Goal: Task Accomplishment & Management: Use online tool/utility

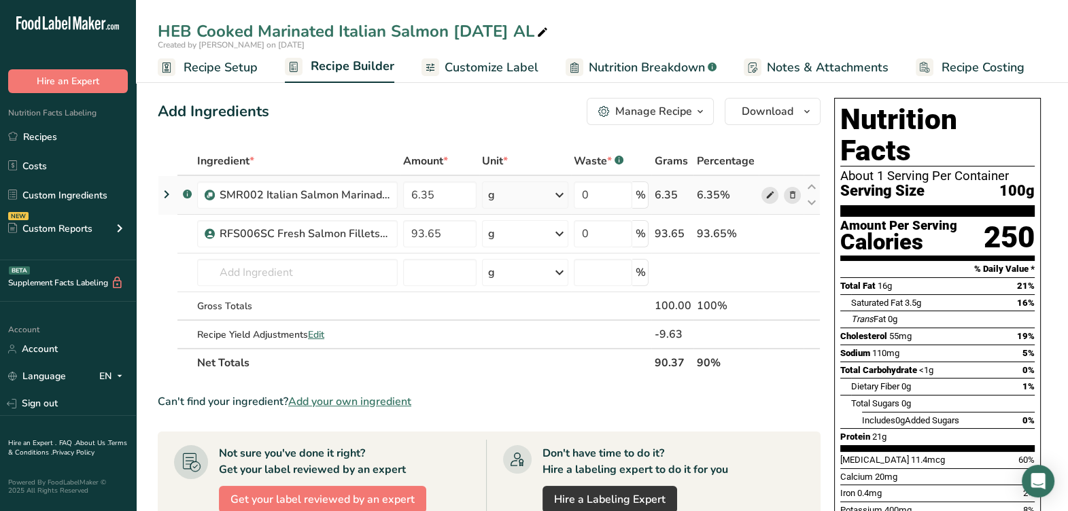
click at [769, 203] on link at bounding box center [769, 195] width 17 height 17
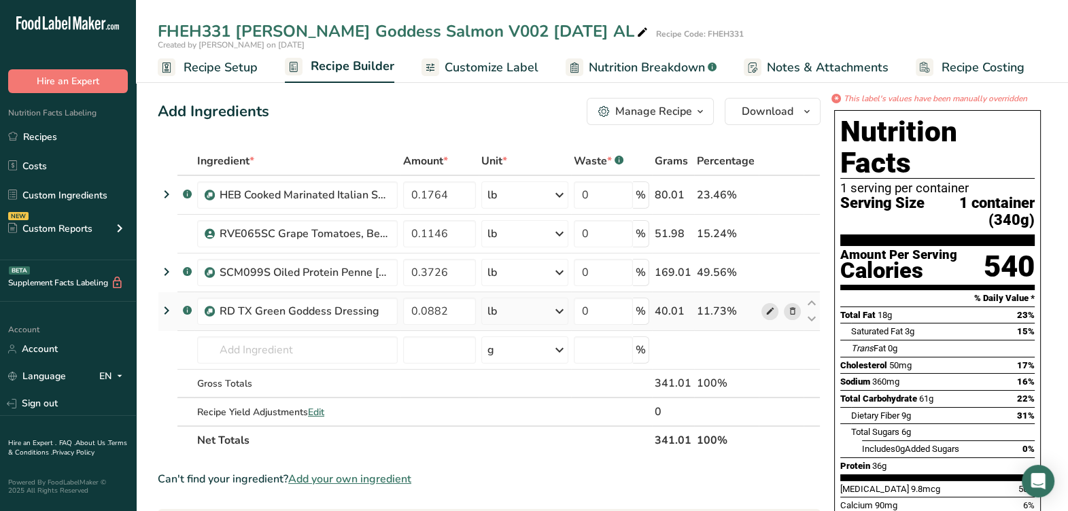
click at [763, 312] on span at bounding box center [769, 311] width 16 height 16
click at [311, 345] on input "text" at bounding box center [297, 349] width 200 height 27
paste input "HEB Green Goddess Dressing 9-15-25 AL"
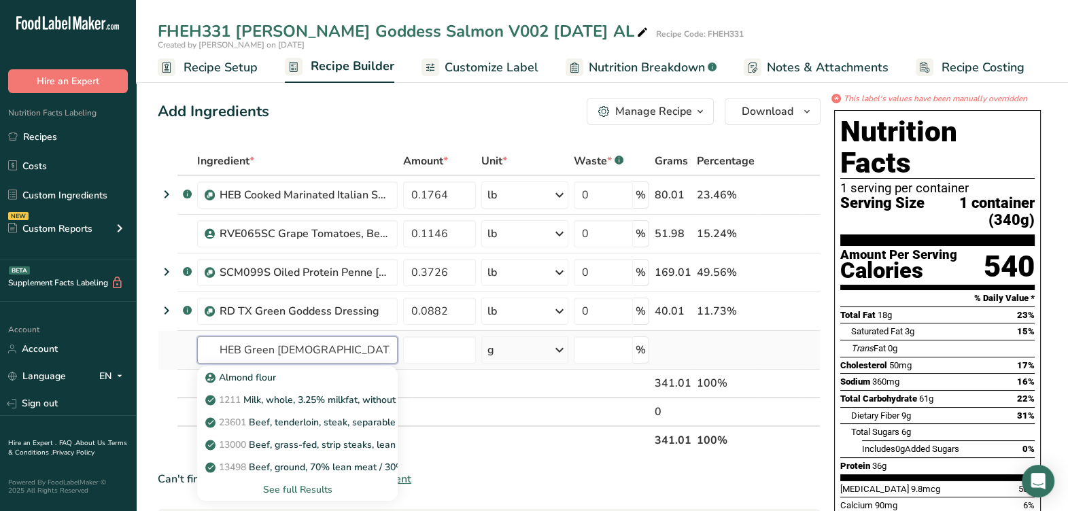
scroll to position [0, 37]
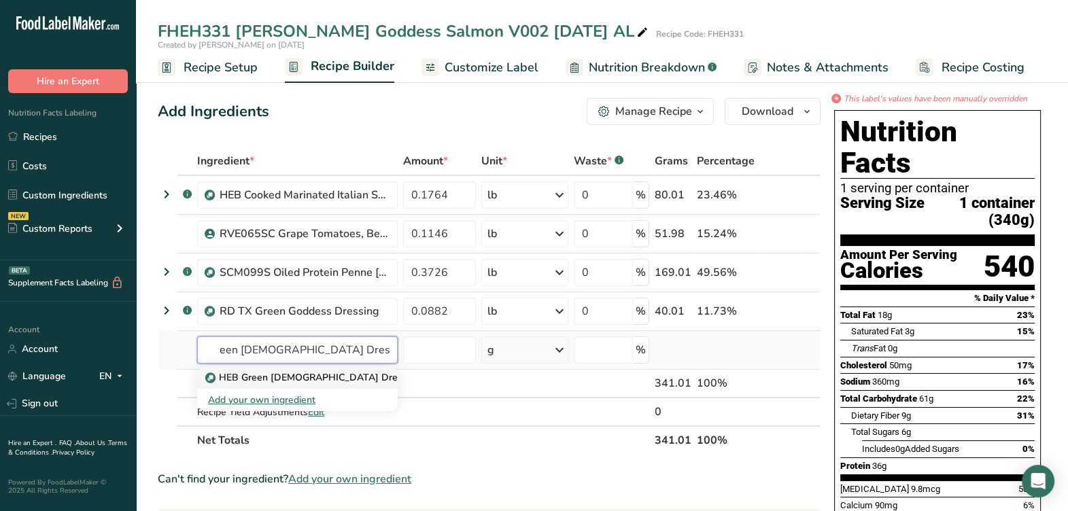
type input "HEB Green Goddess Dressing 9-15-25 AL"
click at [321, 380] on p "HEB Green Goddess Dressing 9-15-25 AL" at bounding box center [339, 377] width 262 height 14
type input "HEB Green Goddess Dressing 9-15-25 AL"
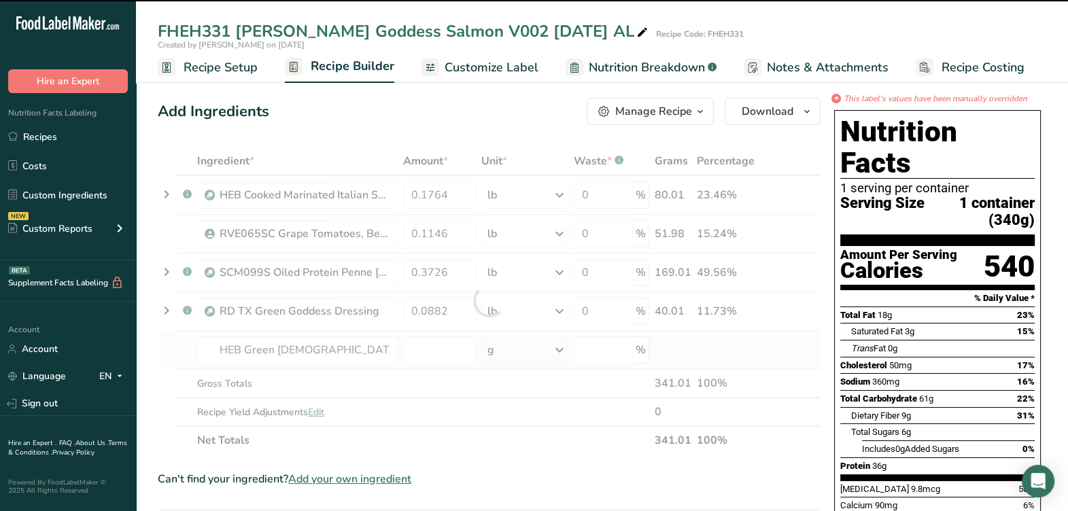
scroll to position [58, 0]
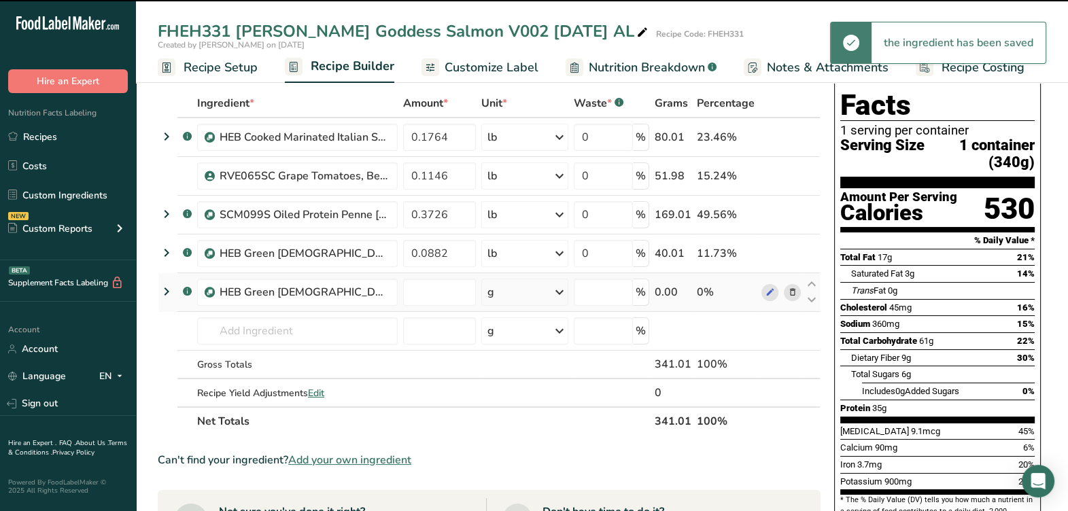
type input "0"
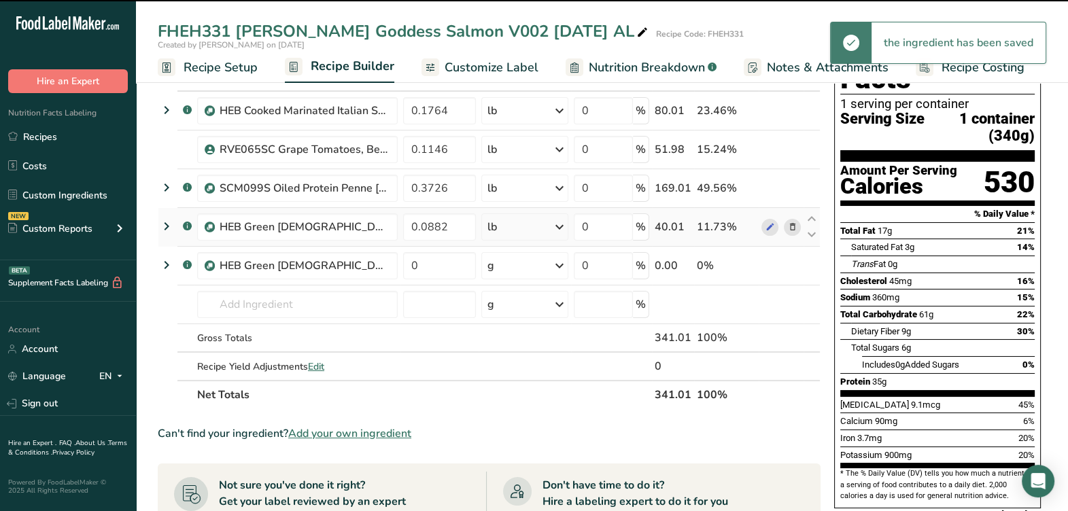
click at [790, 224] on icon at bounding box center [792, 227] width 10 height 14
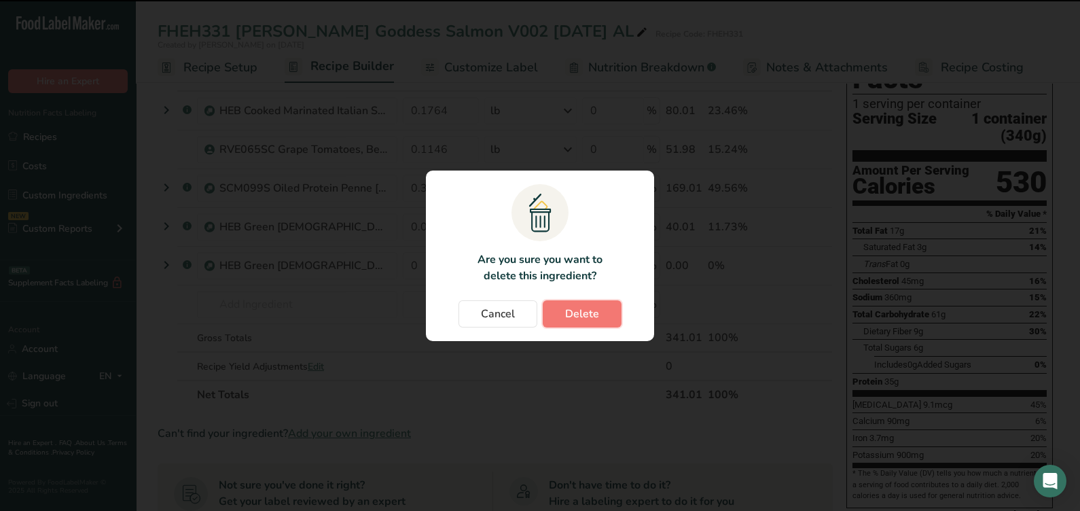
click at [571, 319] on span "Delete" at bounding box center [582, 314] width 34 height 16
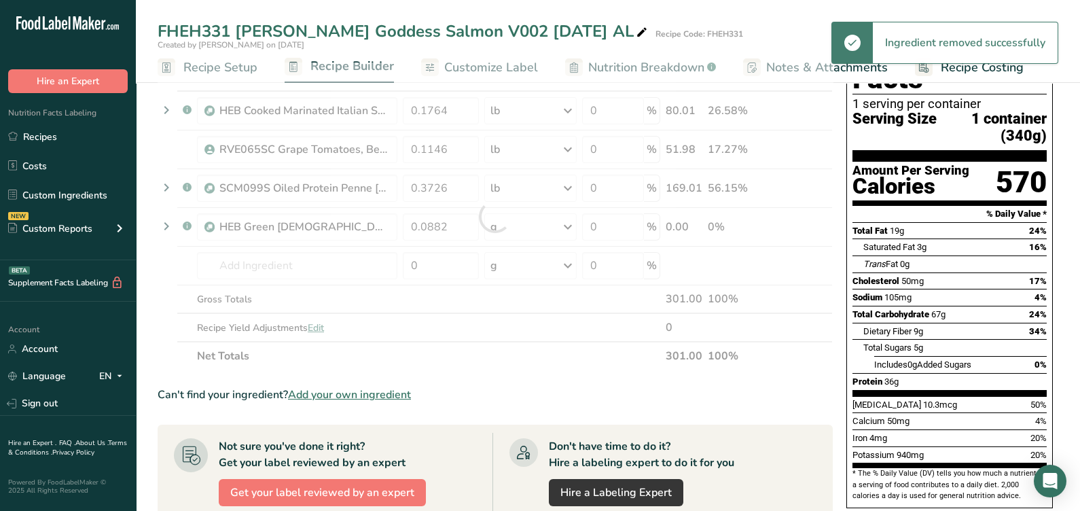
type input "0"
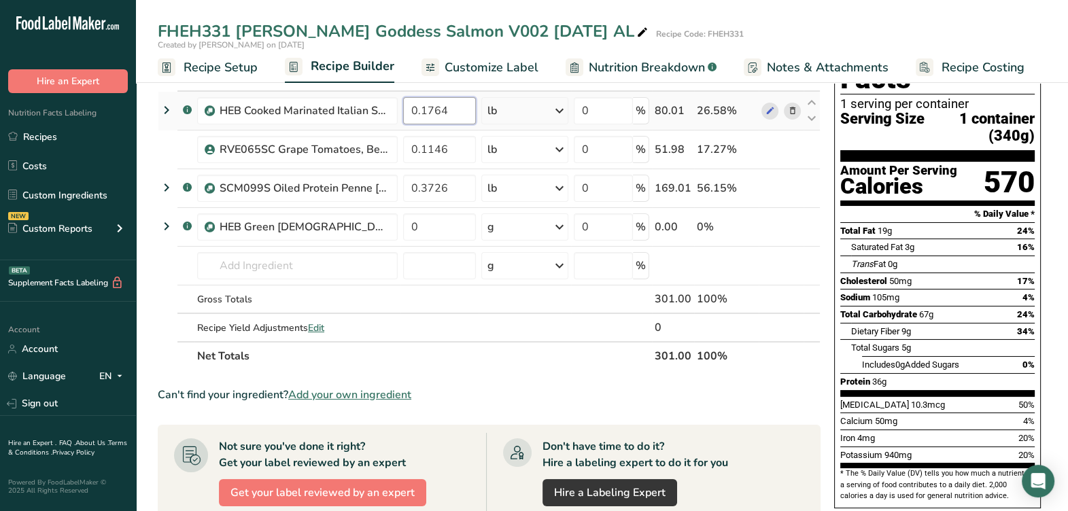
click at [463, 113] on input "0.1764" at bounding box center [439, 110] width 73 height 27
drag, startPoint x: 462, startPoint y: 112, endPoint x: 347, endPoint y: 120, distance: 115.1
click at [348, 120] on tr ".a-a{fill:#347362;}.b-a{fill:#fff;} HEB Cooked Marinated Italian Salmon 5-6-25 …" at bounding box center [488, 111] width 661 height 39
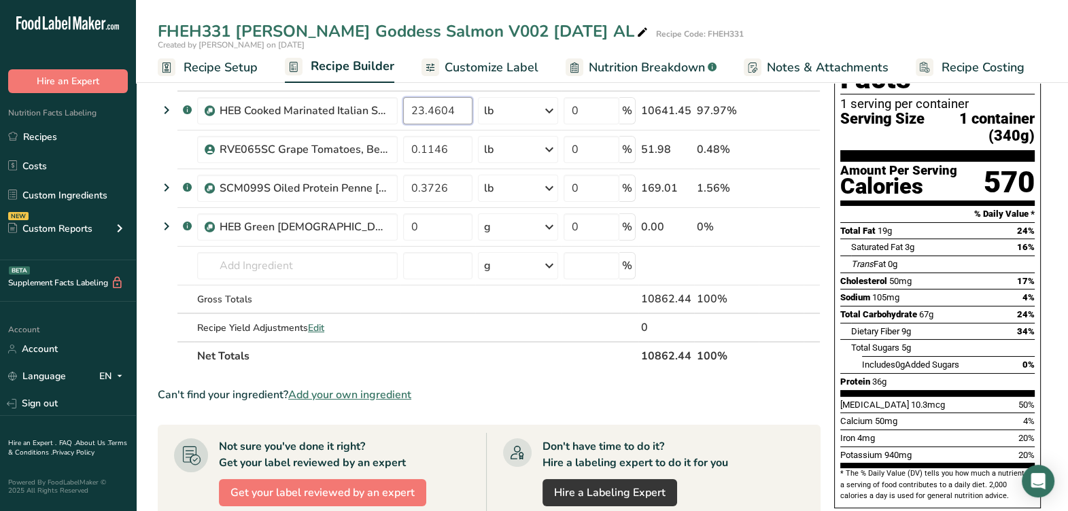
type input "23.4604"
click at [519, 90] on div "Ingredient * Amount * Unit * Waste * .a-a{fill:#347362;}.b-a{fill:#fff;} Grams …" at bounding box center [489, 217] width 663 height 308
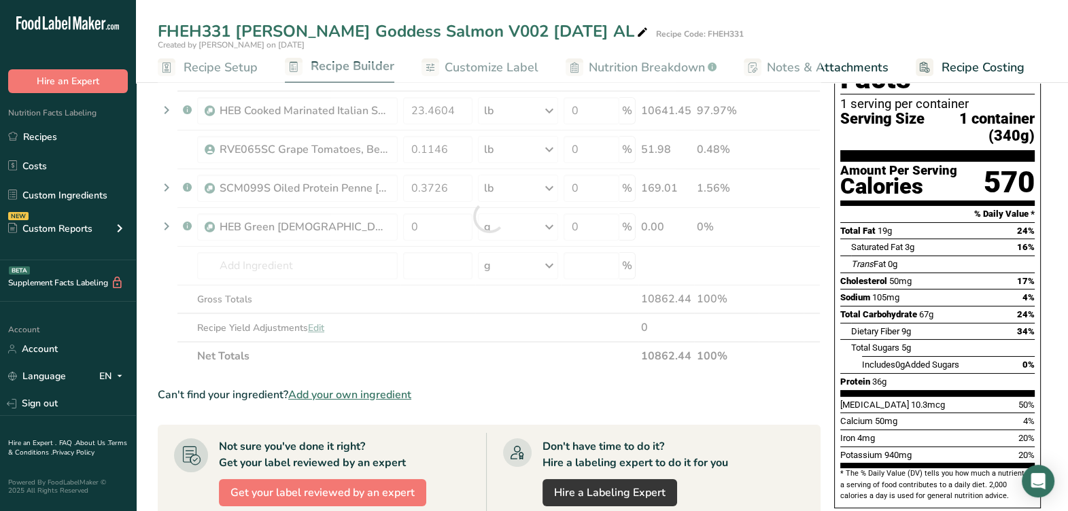
click at [516, 99] on div at bounding box center [489, 217] width 663 height 308
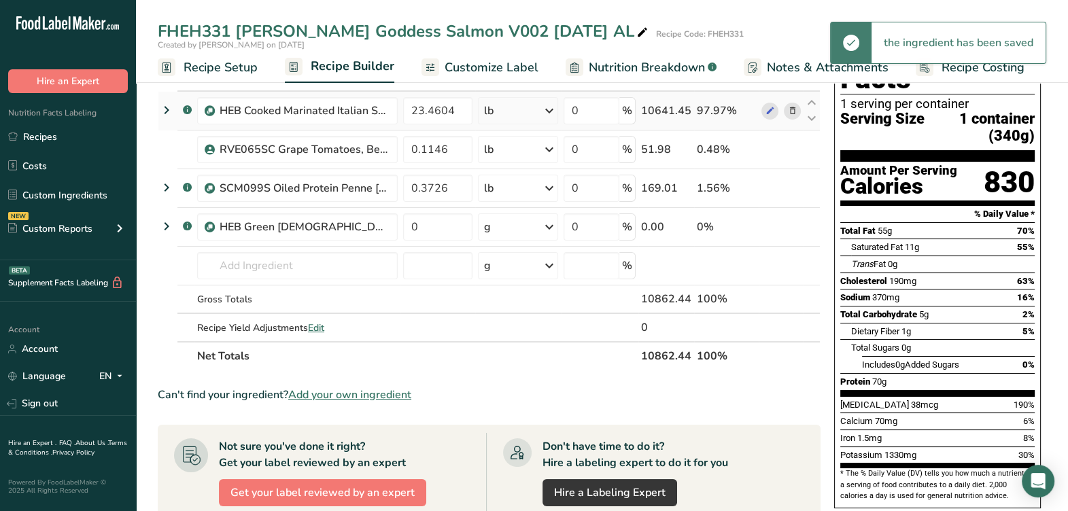
click at [521, 116] on div "lb" at bounding box center [518, 110] width 80 height 27
click at [496, 165] on div "g" at bounding box center [543, 162] width 114 height 20
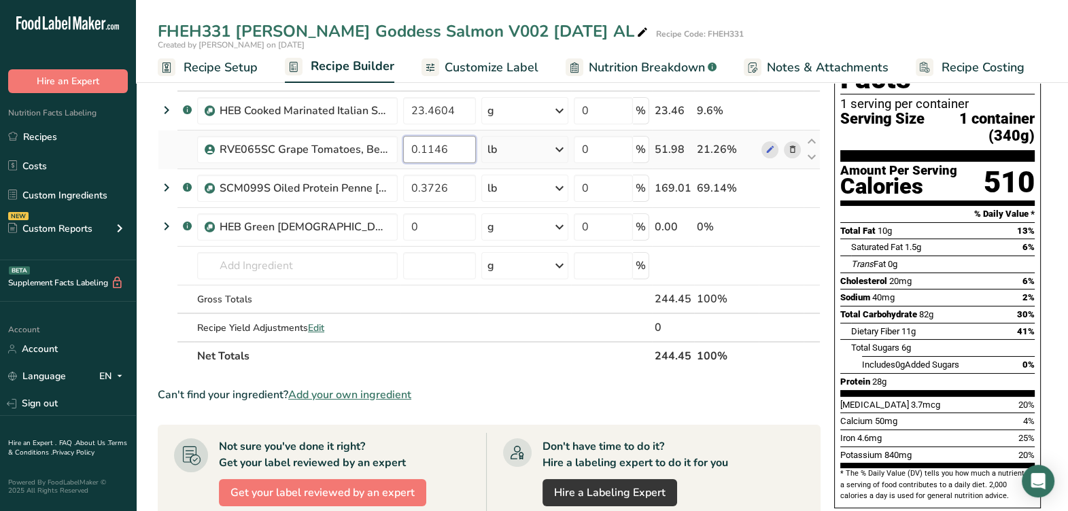
click at [445, 146] on input "0.1146" at bounding box center [439, 149] width 73 height 27
type input "0"
type input "15.2493"
click at [545, 149] on div "Ingredient * Amount * Unit * Waste * .a-a{fill:#347362;}.b-a{fill:#fff;} Grams …" at bounding box center [489, 217] width 663 height 308
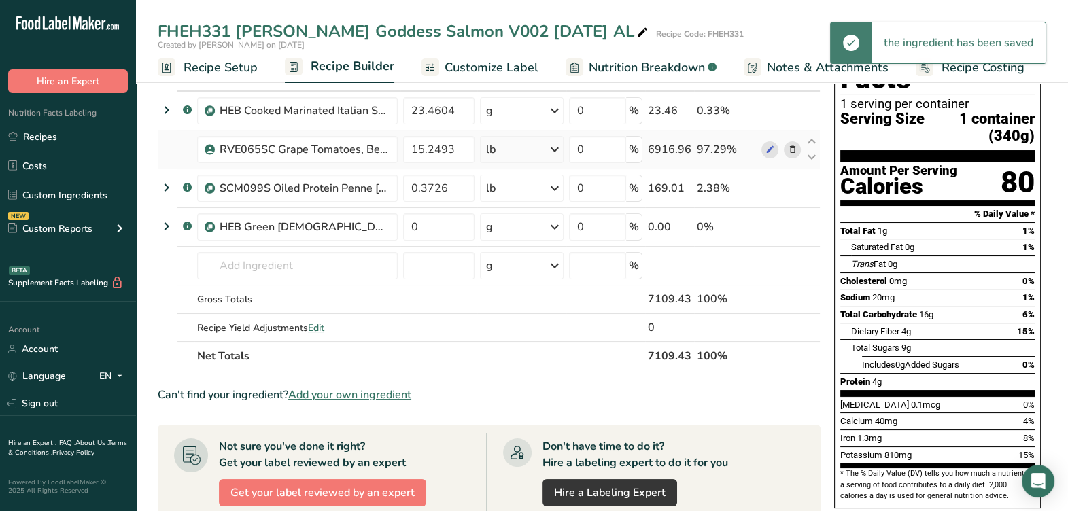
click at [538, 148] on div "lb" at bounding box center [522, 149] width 84 height 27
click at [508, 203] on div "g" at bounding box center [545, 201] width 114 height 20
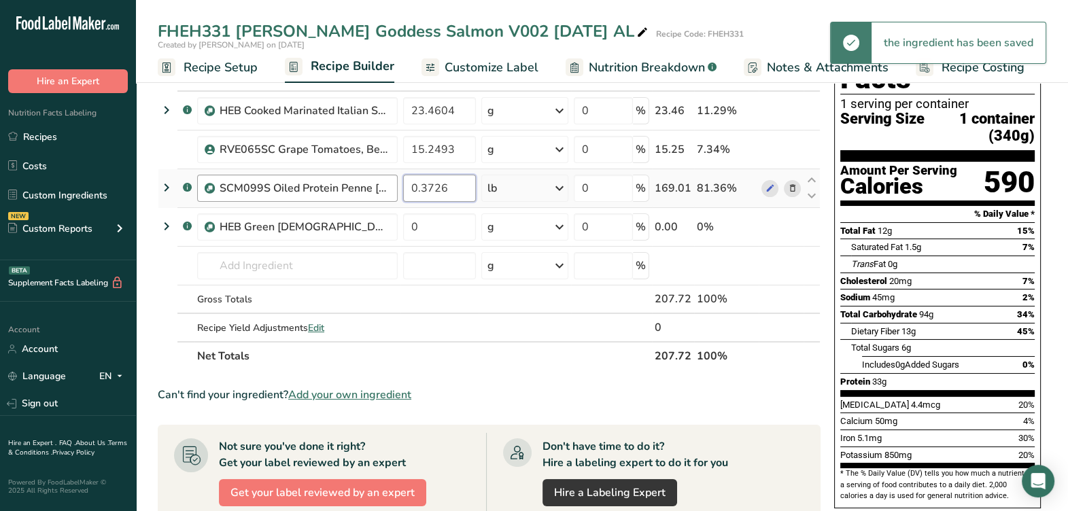
drag, startPoint x: 457, startPoint y: 187, endPoint x: 383, endPoint y: 198, distance: 74.9
click at [383, 198] on tr ".a-a{fill:#347362;}.b-a{fill:#fff;} SCM099S Oiled Protein Penne 4-28-25 AL 0.37…" at bounding box center [488, 188] width 661 height 39
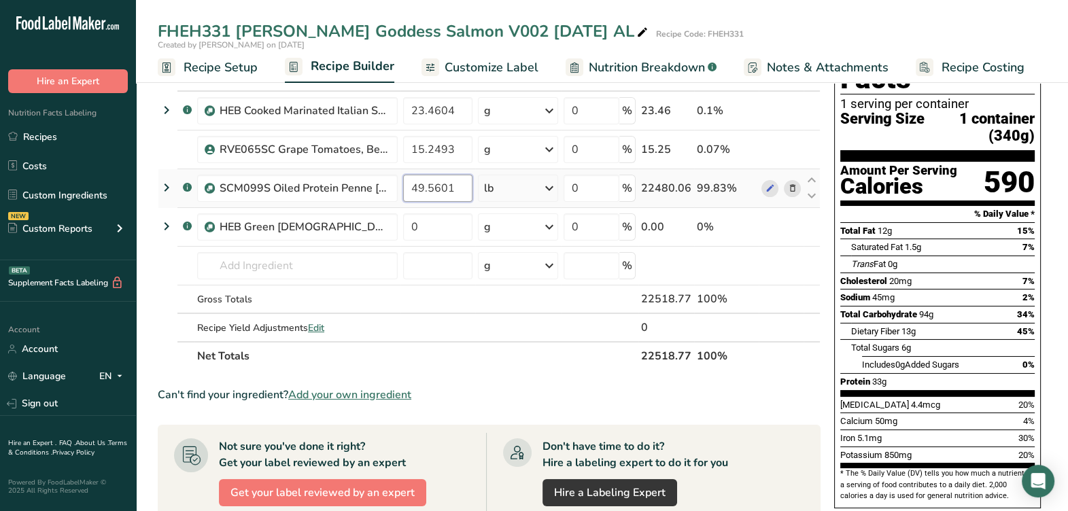
type input "49.5601"
click at [503, 196] on div "Ingredient * Amount * Unit * Waste * .a-a{fill:#347362;}.b-a{fill:#fff;} Grams …" at bounding box center [489, 217] width 663 height 308
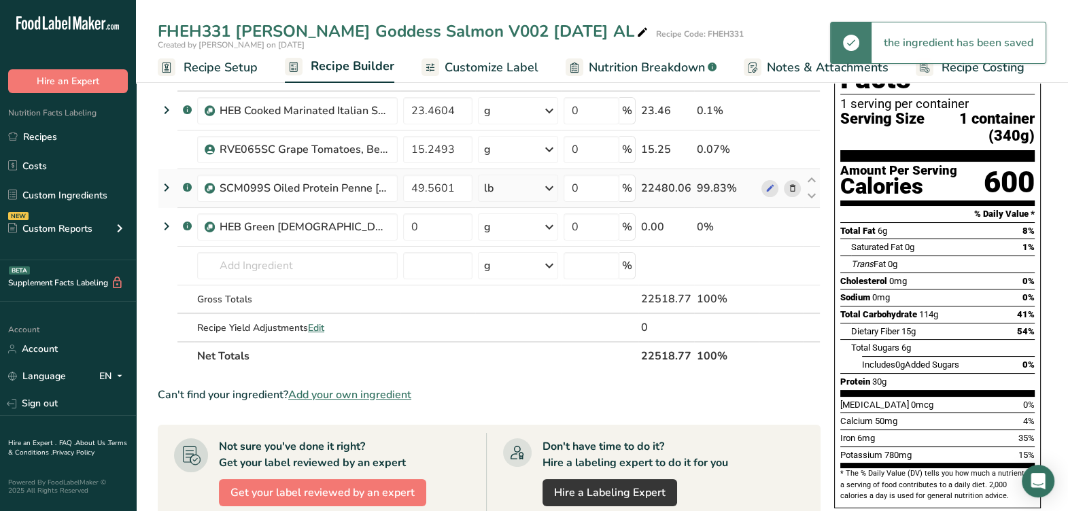
click at [517, 192] on div "lb" at bounding box center [518, 188] width 80 height 27
click at [518, 246] on div "g" at bounding box center [543, 240] width 114 height 20
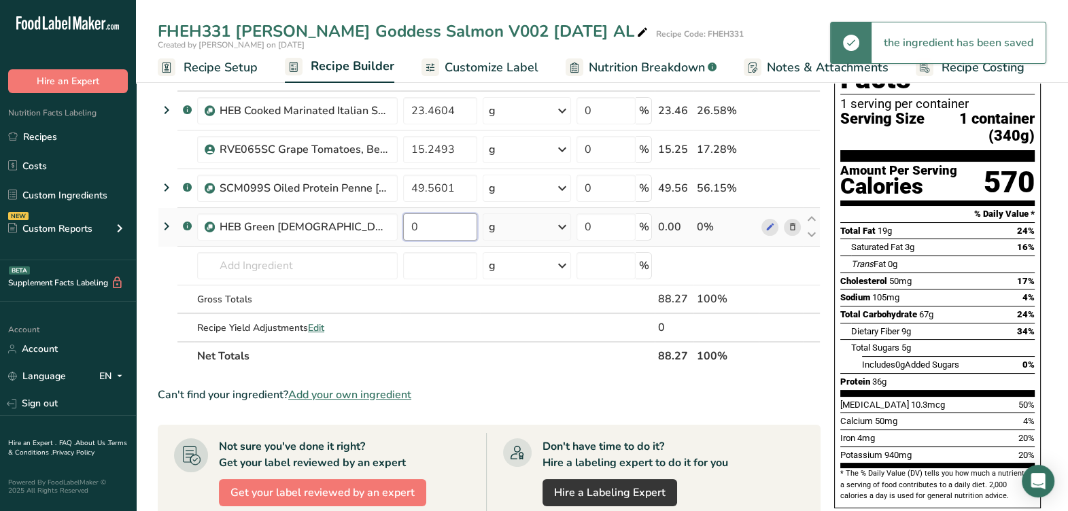
click at [434, 222] on input "0" at bounding box center [440, 226] width 74 height 27
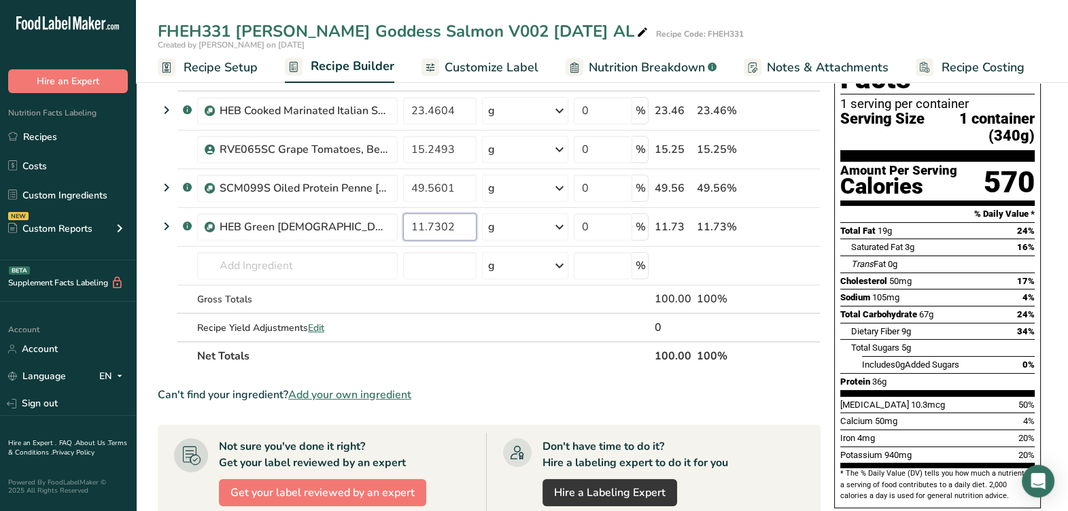
type input "11.7302"
click at [556, 374] on section "Ingredient * Amount * Unit * Waste * .a-a{fill:#347362;}.b-a{fill:#fff;} Grams …" at bounding box center [489, 453] width 663 height 781
click at [234, 73] on span "Recipe Setup" at bounding box center [220, 67] width 74 height 18
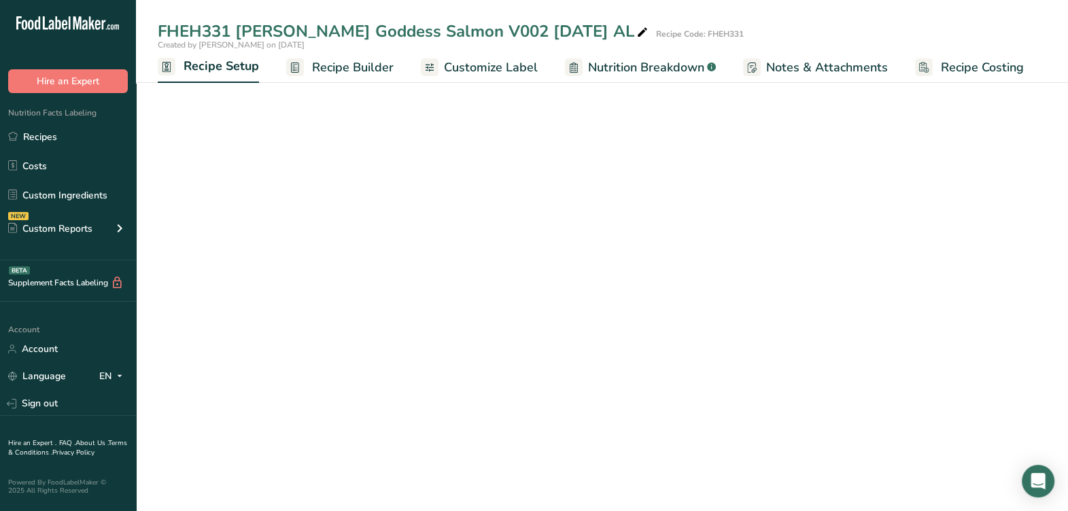
scroll to position [52, 0]
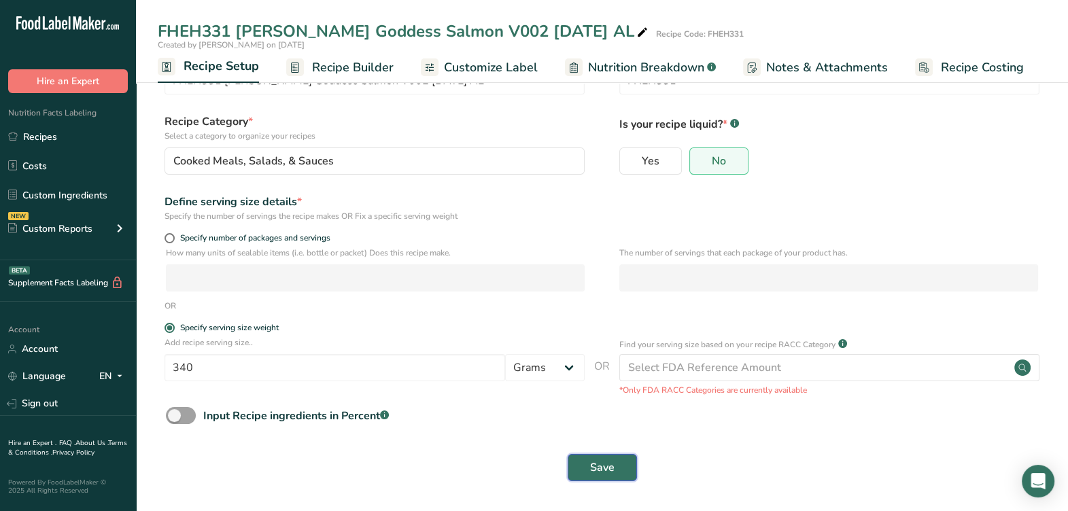
click at [598, 469] on span "Save" at bounding box center [602, 467] width 24 height 16
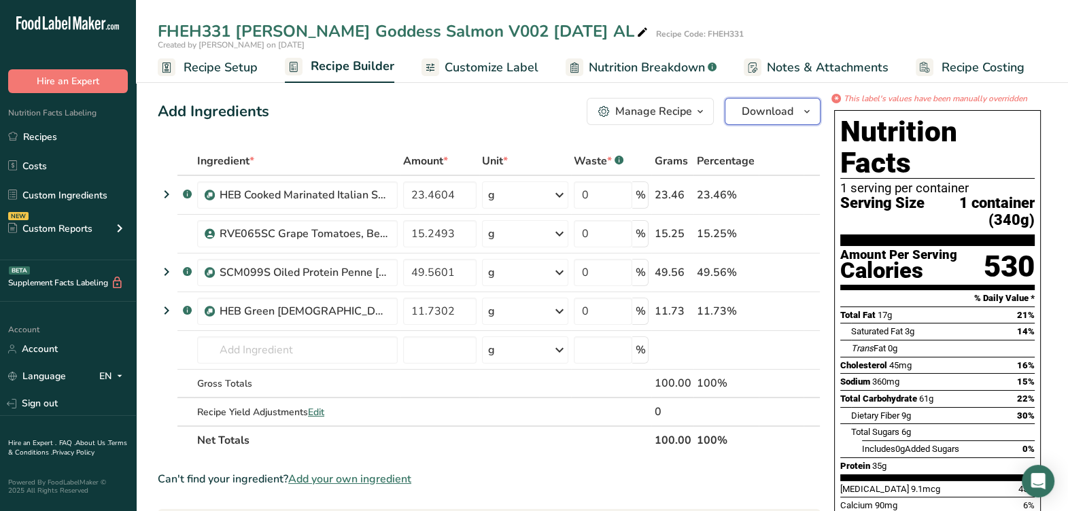
click at [803, 113] on icon "button" at bounding box center [806, 111] width 11 height 17
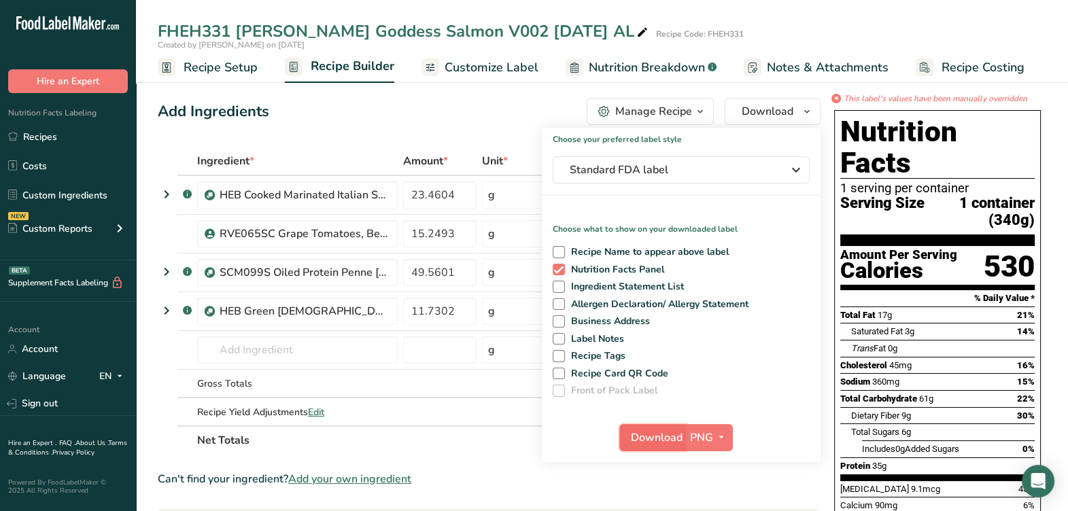
click at [659, 433] on span "Download" at bounding box center [657, 437] width 52 height 16
drag, startPoint x: 457, startPoint y: 101, endPoint x: 487, endPoint y: 94, distance: 30.8
click at [457, 102] on div "Add Ingredients Manage Recipe Delete Recipe Duplicate Recipe Scale Recipe Save …" at bounding box center [489, 111] width 663 height 27
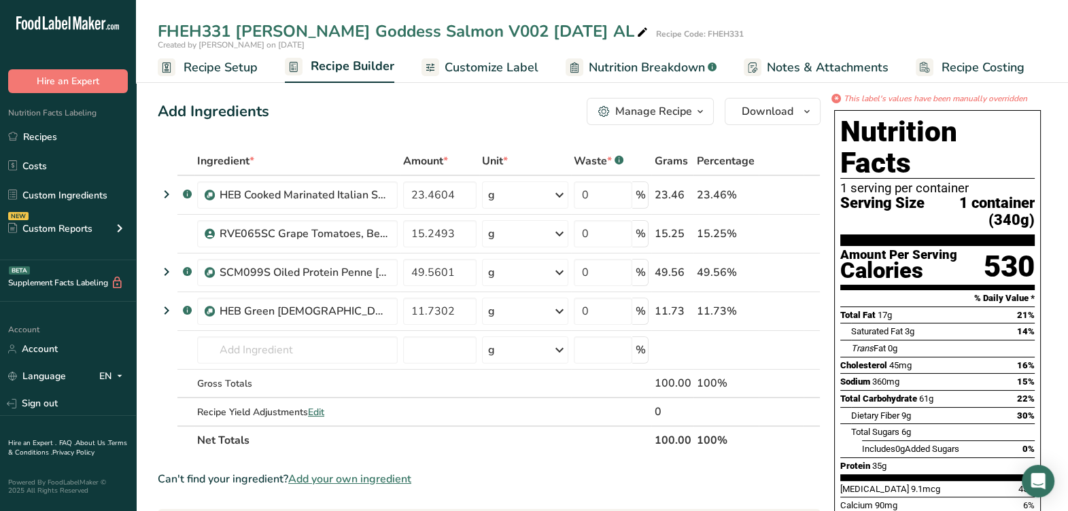
click at [512, 69] on span "Customize Label" at bounding box center [491, 67] width 94 height 18
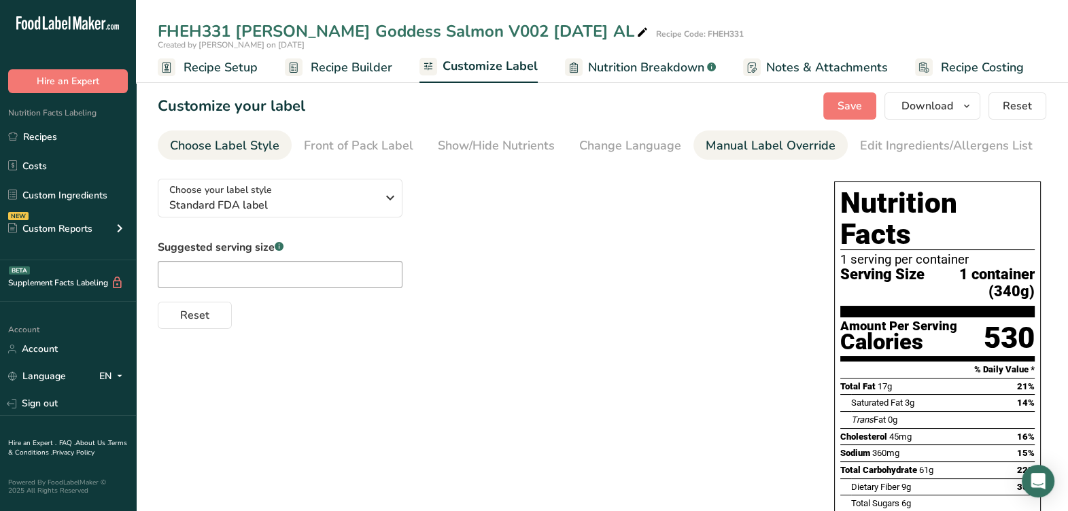
click at [773, 148] on div "Manual Label Override" at bounding box center [770, 146] width 130 height 18
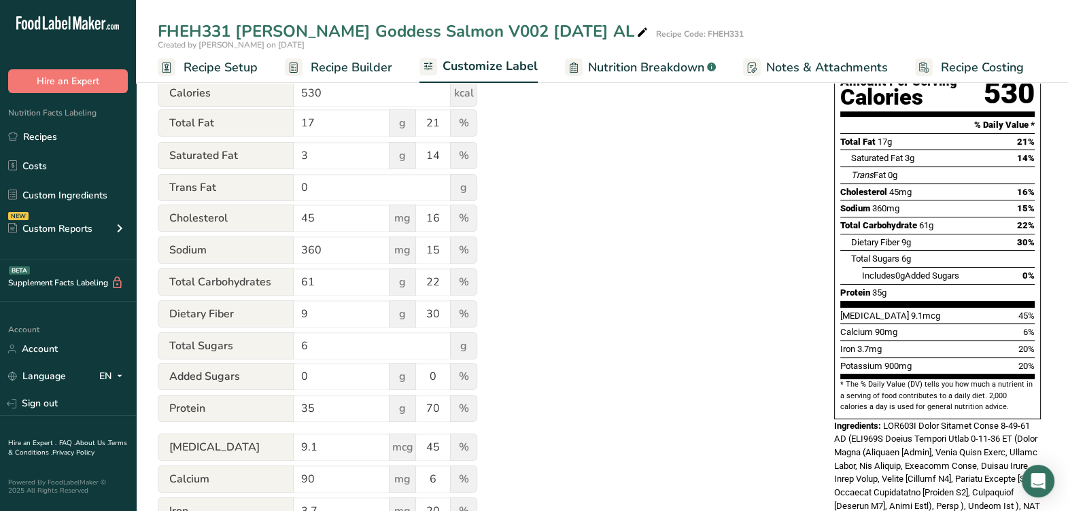
scroll to position [339, 0]
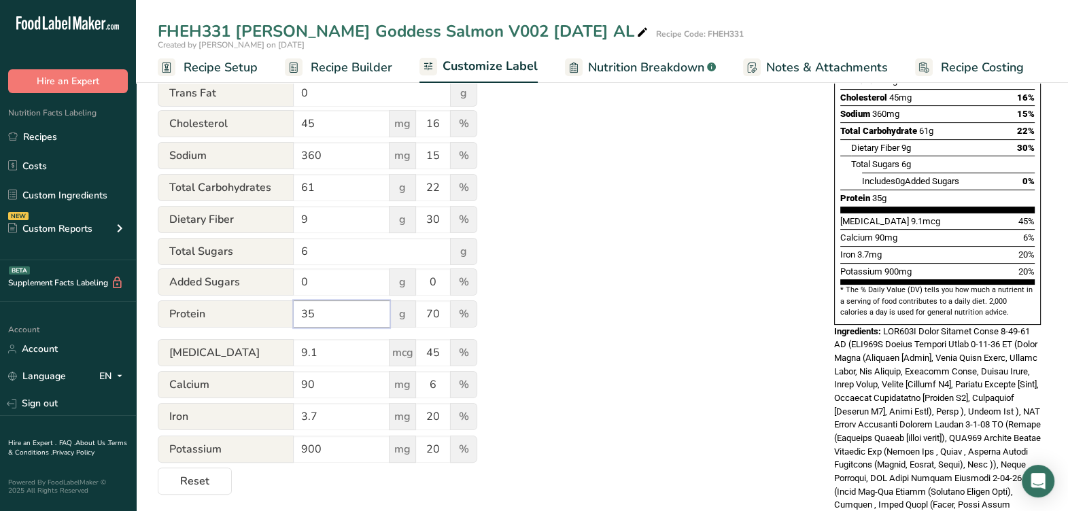
click at [345, 326] on input "35" at bounding box center [342, 313] width 96 height 27
type input "36"
click at [598, 238] on div "Utilize this manual override feature to get full control over the nutrition lab…" at bounding box center [482, 162] width 649 height 666
drag, startPoint x: 432, startPoint y: 322, endPoint x: 458, endPoint y: 338, distance: 30.2
click at [448, 323] on input "70" at bounding box center [433, 313] width 34 height 27
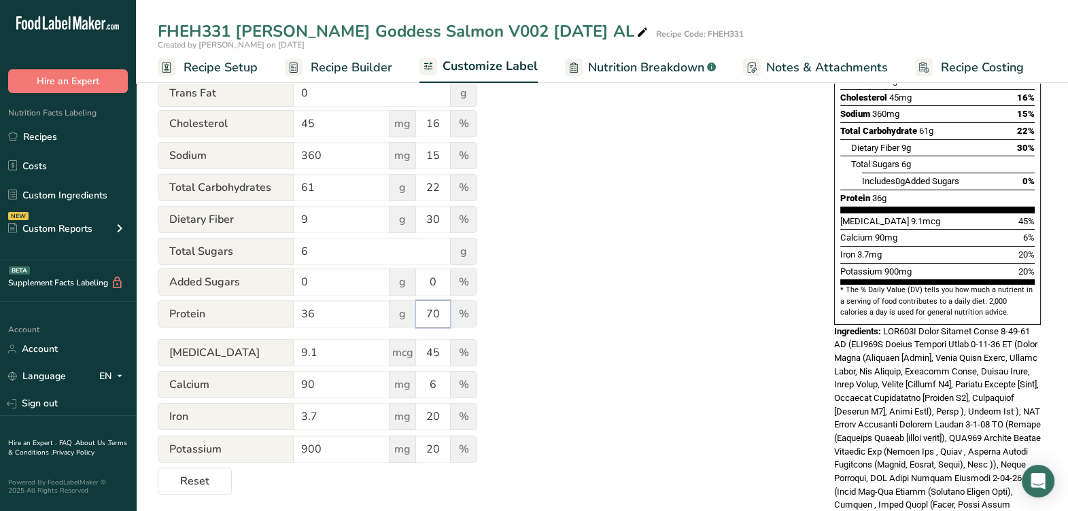
type input "7"
type input "60"
click at [599, 397] on div "Utilize this manual override feature to get full control over the nutrition lab…" at bounding box center [482, 162] width 649 height 666
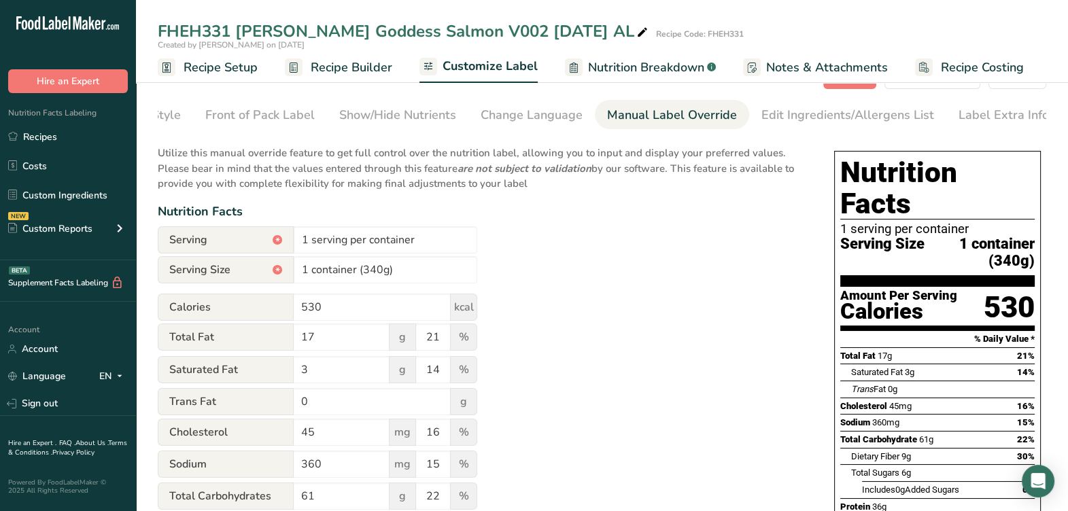
scroll to position [0, 0]
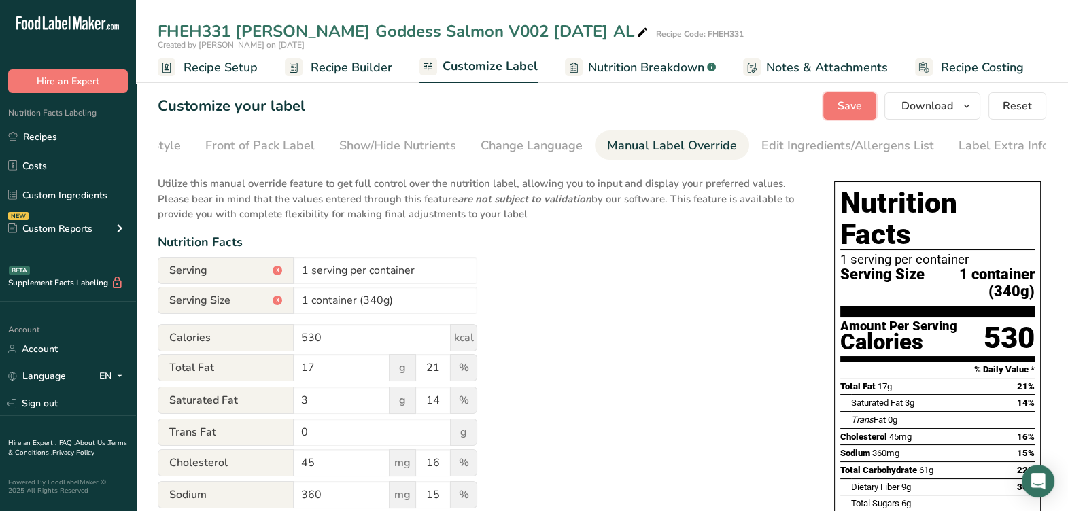
click at [839, 99] on span "Save" at bounding box center [849, 106] width 24 height 16
click at [917, 102] on span "Download" at bounding box center [927, 106] width 52 height 16
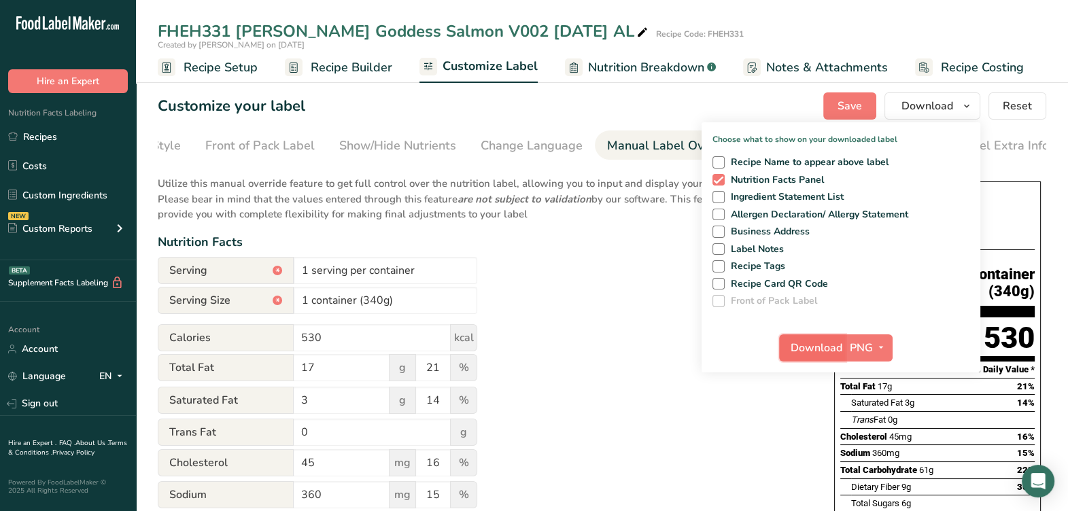
click at [797, 346] on span "Download" at bounding box center [816, 348] width 52 height 16
click at [533, 232] on div "Utilize this manual override feature to get full control over the nutrition lab…" at bounding box center [482, 501] width 649 height 666
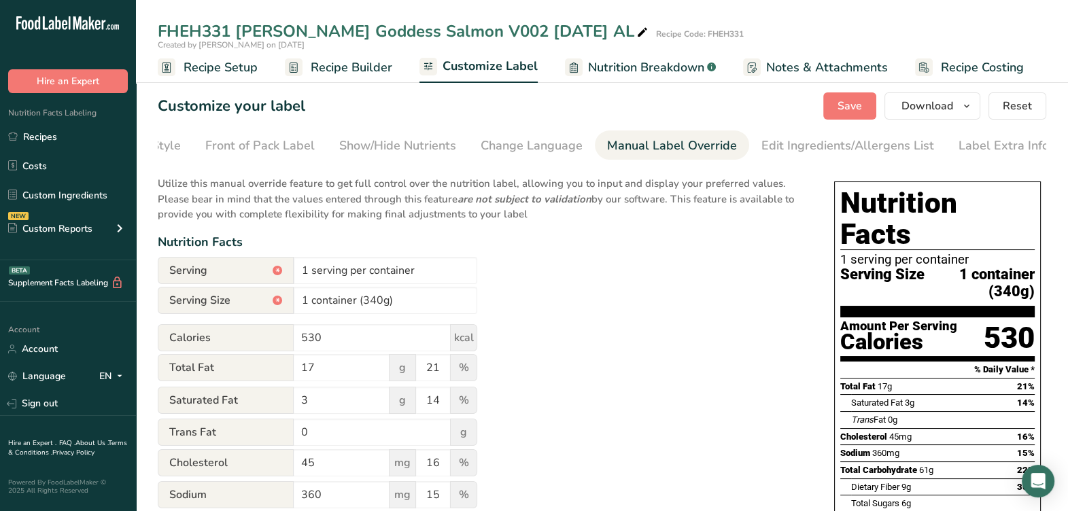
click at [636, 28] on icon at bounding box center [642, 32] width 12 height 19
click at [489, 31] on input "FHEH331 HH Green Goddess Salmon V002 5-5-25 AL" at bounding box center [555, 31] width 795 height 24
type input "FHEH331 HH Green Goddess Salmon V003 5-5-25 AL"
click at [653, 285] on div "Utilize this manual override feature to get full control over the nutrition lab…" at bounding box center [482, 501] width 649 height 666
click at [376, 73] on span "Recipe Builder" at bounding box center [352, 67] width 82 height 18
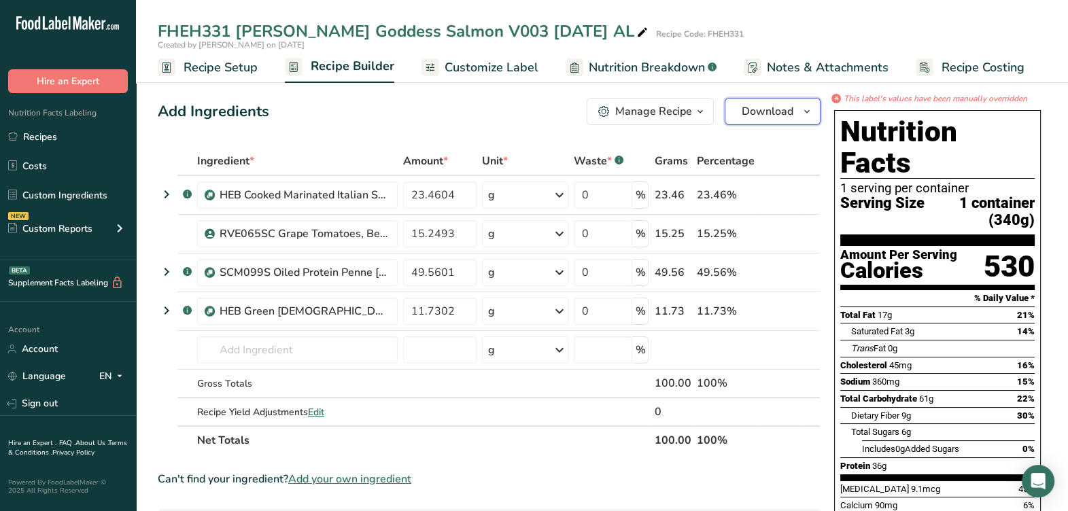
click at [811, 116] on icon "button" at bounding box center [806, 111] width 11 height 17
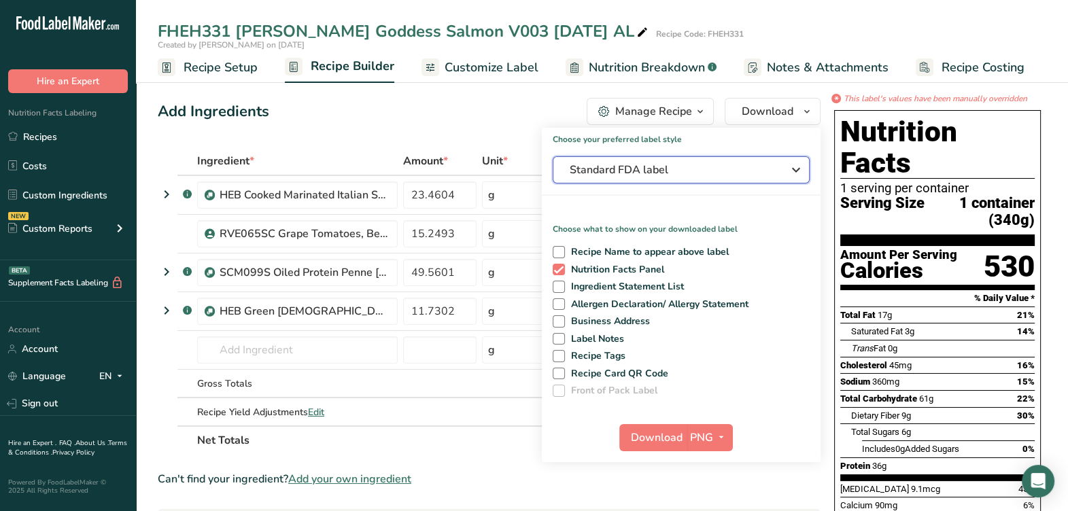
click at [683, 170] on span "Standard FDA label" at bounding box center [671, 170] width 204 height 16
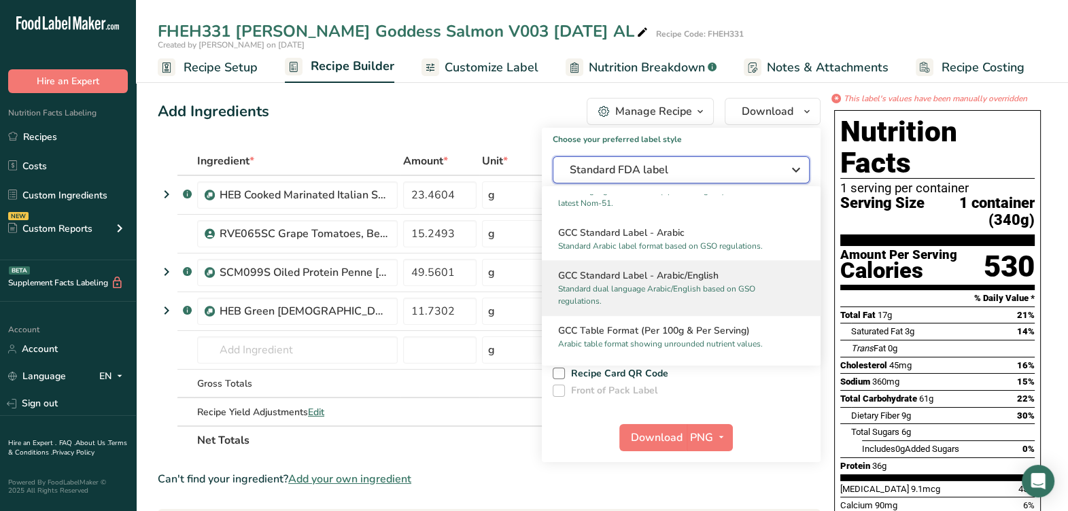
scroll to position [1033, 0]
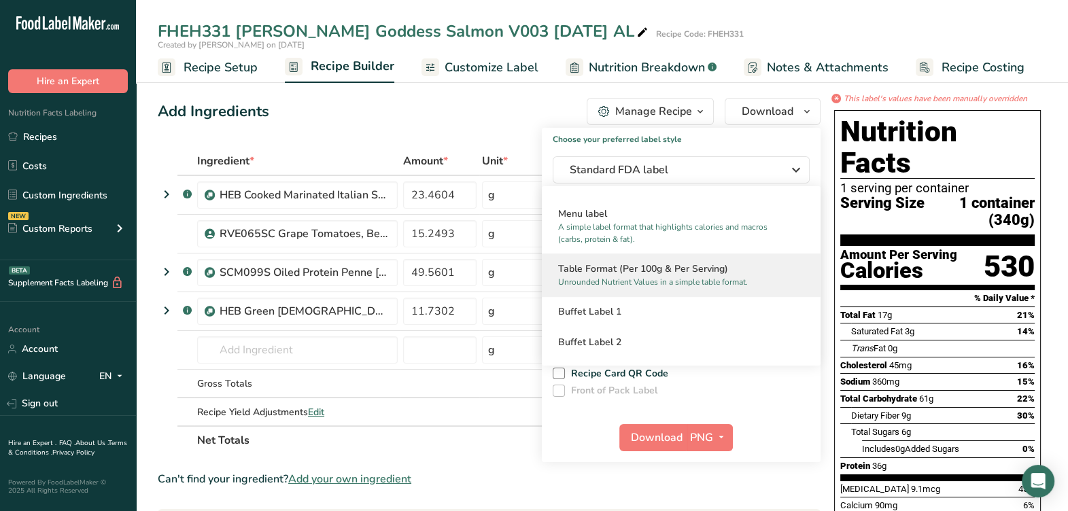
click at [638, 278] on p "Unrounded Nutrient Values in a simple table format." at bounding box center [675, 282] width 234 height 12
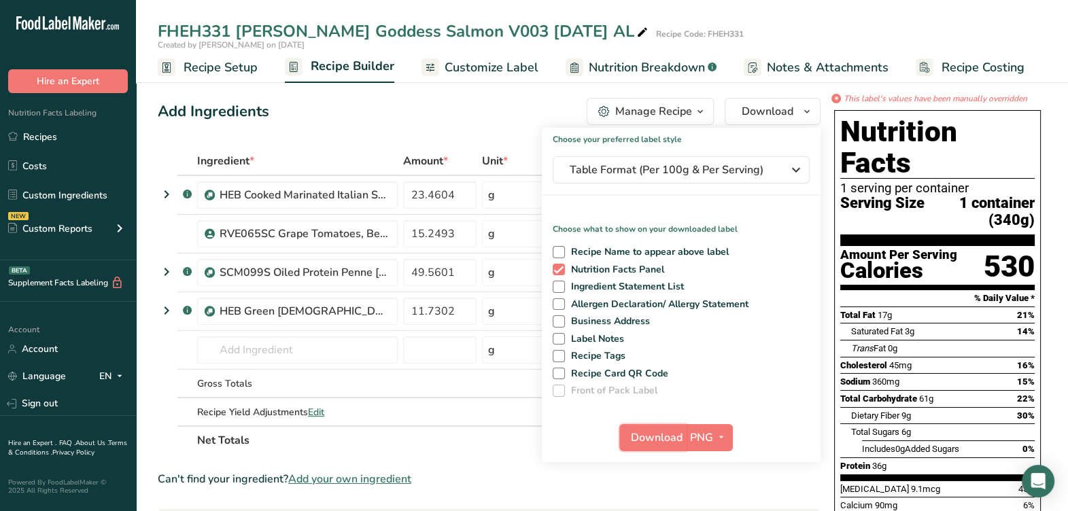
click at [658, 434] on span "Download" at bounding box center [657, 437] width 52 height 16
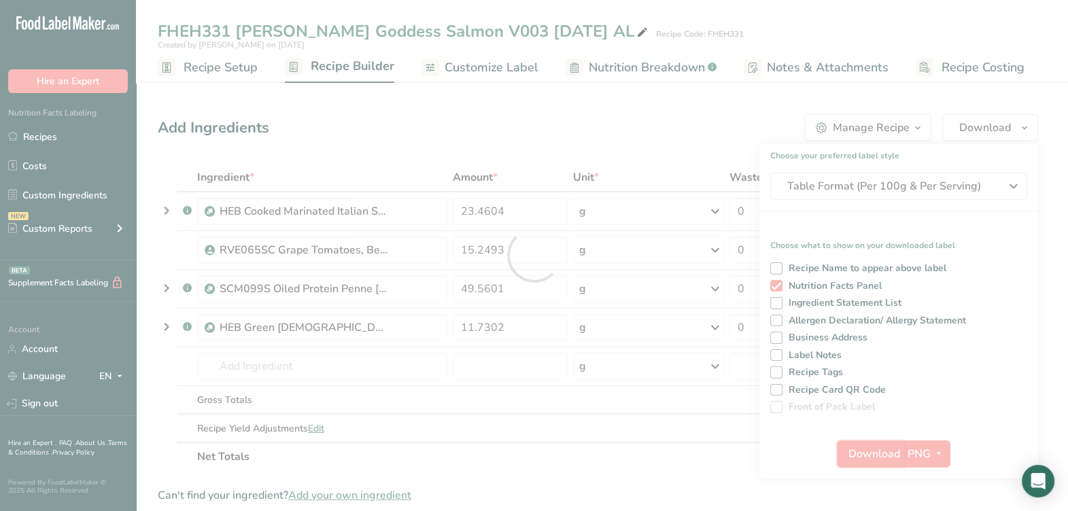
scroll to position [0, 0]
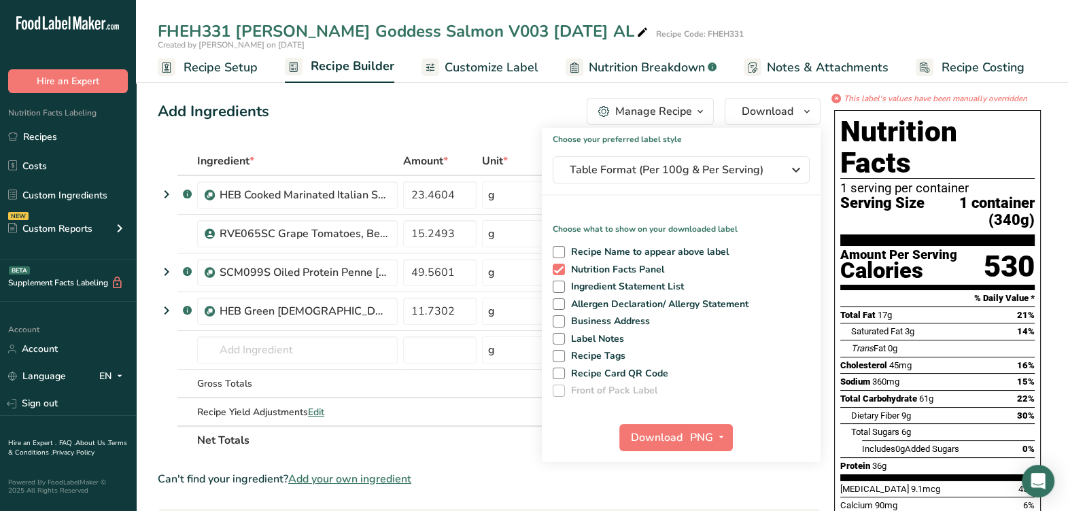
click at [448, 119] on div "Add Ingredients Manage Recipe Delete Recipe Duplicate Recipe Scale Recipe Save …" at bounding box center [489, 111] width 663 height 27
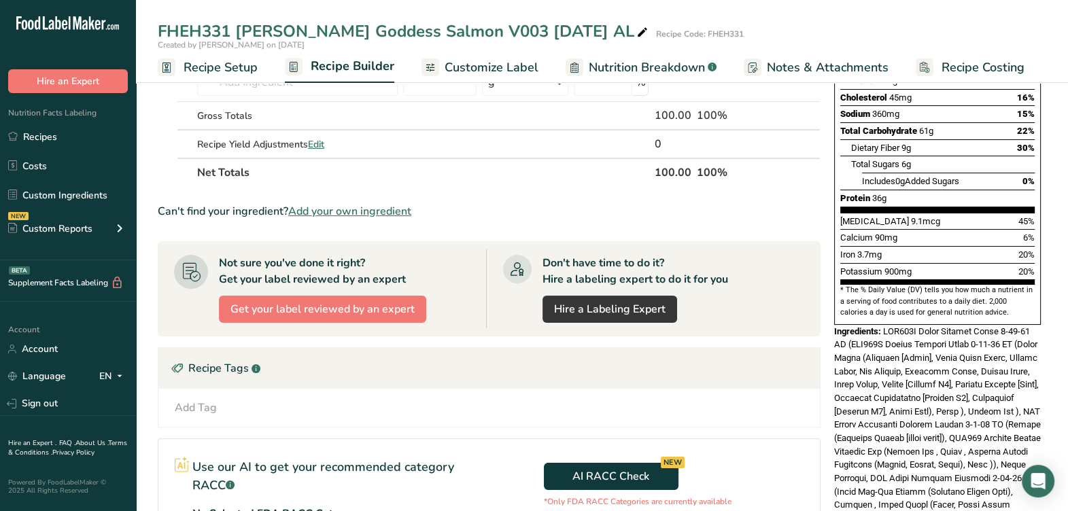
scroll to position [457, 0]
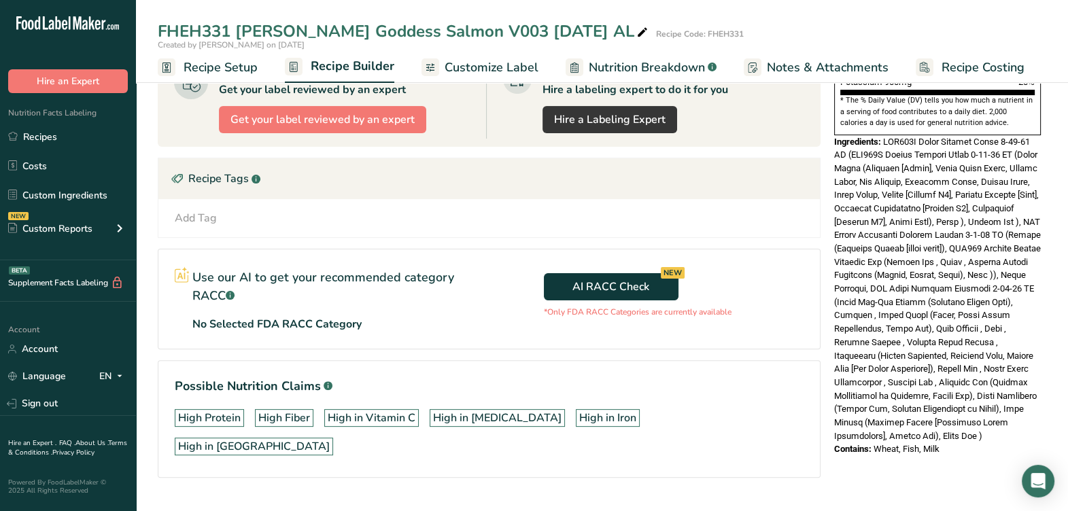
click at [962, 372] on span at bounding box center [937, 289] width 207 height 304
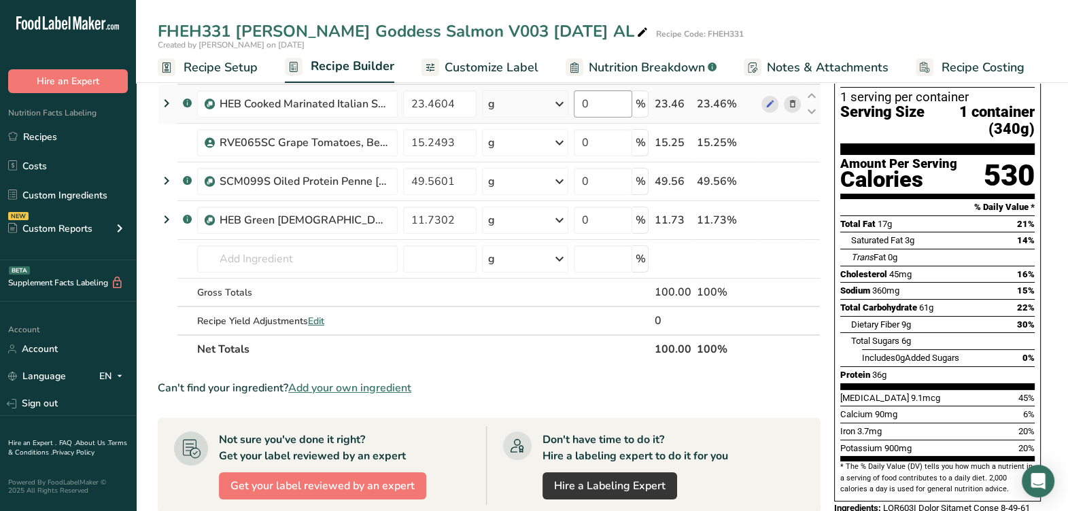
scroll to position [118, 0]
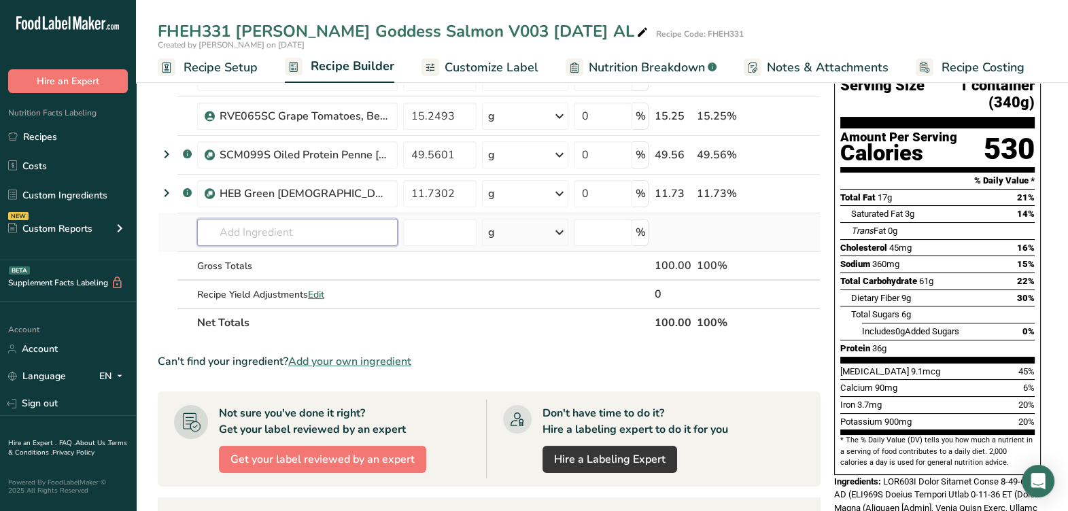
click at [330, 244] on input "text" at bounding box center [297, 232] width 200 height 27
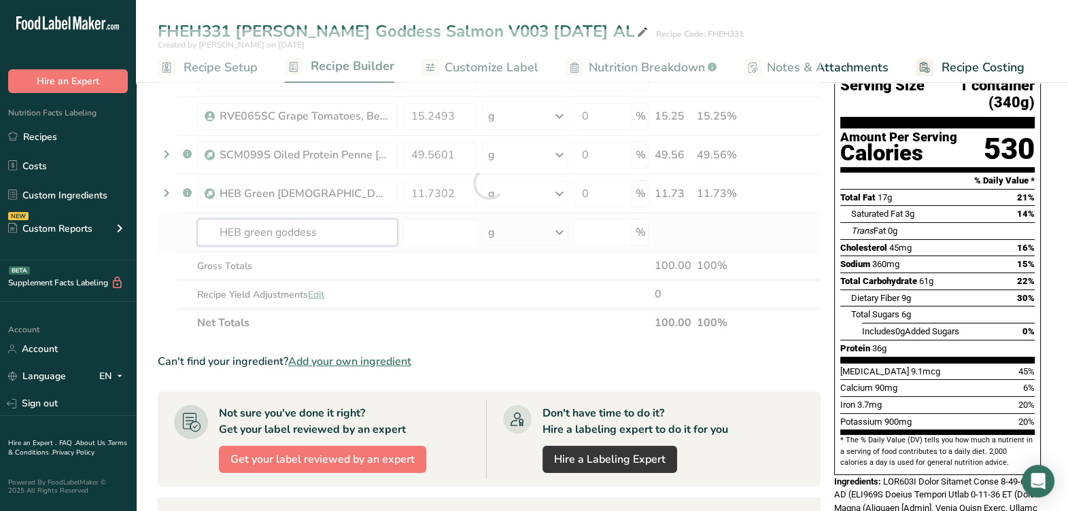
type input "HEB Green Goddess Dressing 9-15-25 AL"
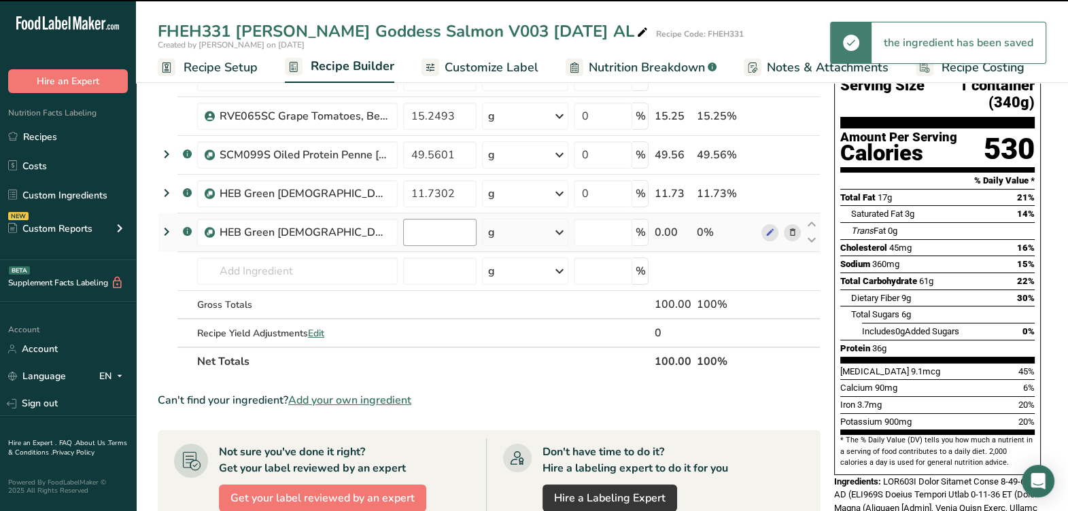
type input "0"
click at [443, 238] on input "0" at bounding box center [439, 232] width 73 height 27
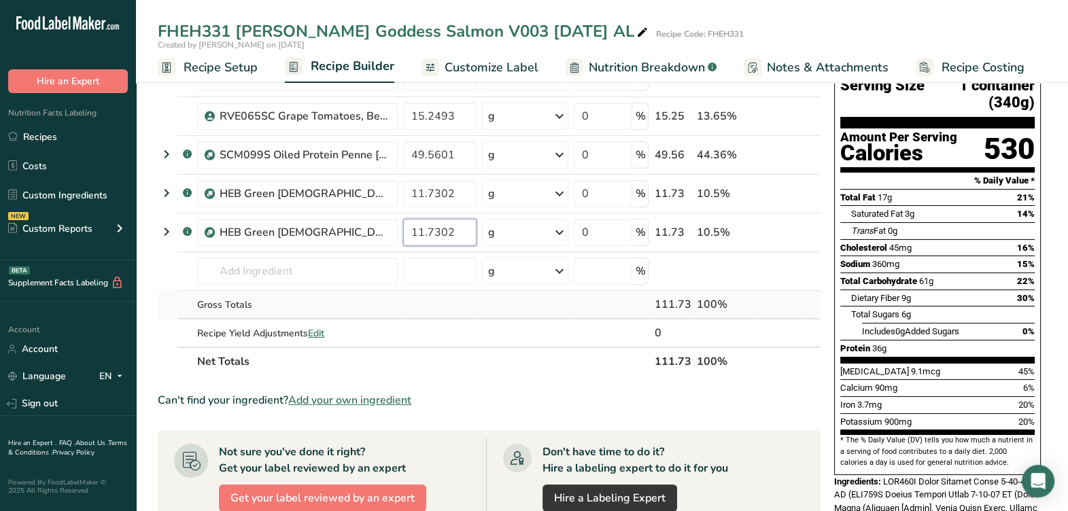
type input "11.7302"
click at [506, 311] on div "Ingredient * Amount * Unit * Waste * .a-a{fill:#347362;}.b-a{fill:#fff;} Grams …" at bounding box center [489, 202] width 663 height 347
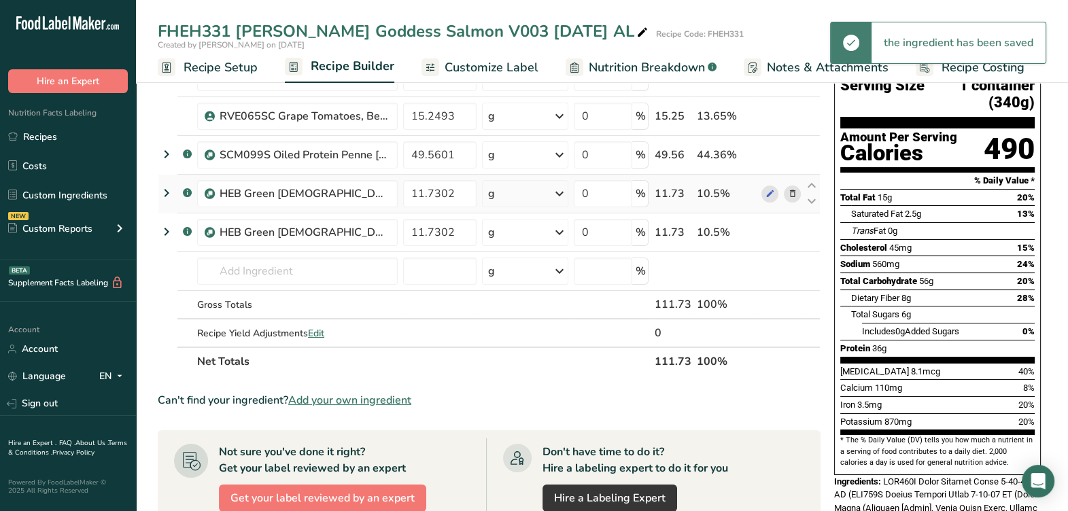
click at [795, 197] on icon at bounding box center [792, 194] width 10 height 14
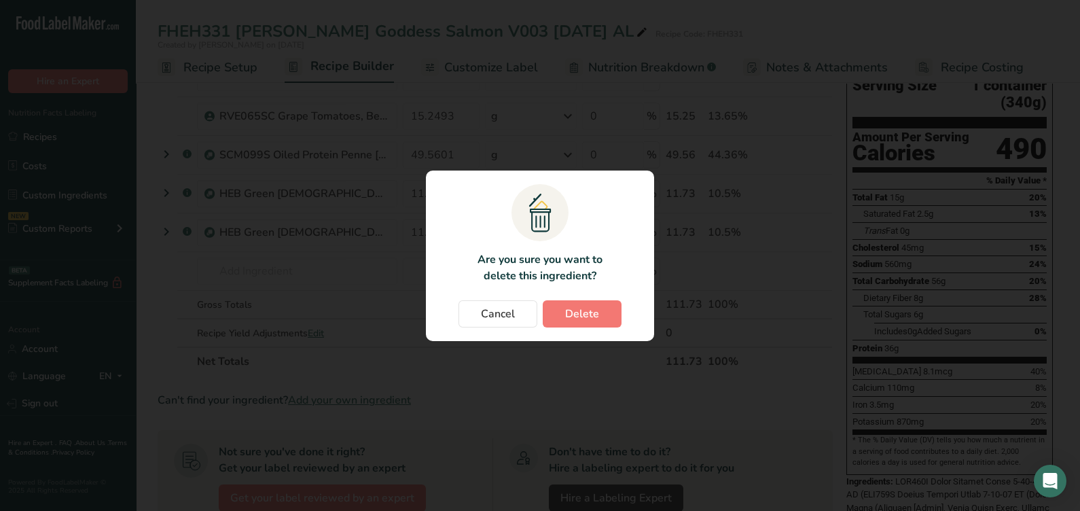
click at [624, 314] on div "Cancel Delete" at bounding box center [540, 313] width 201 height 27
click at [596, 319] on span "Delete" at bounding box center [582, 314] width 34 height 16
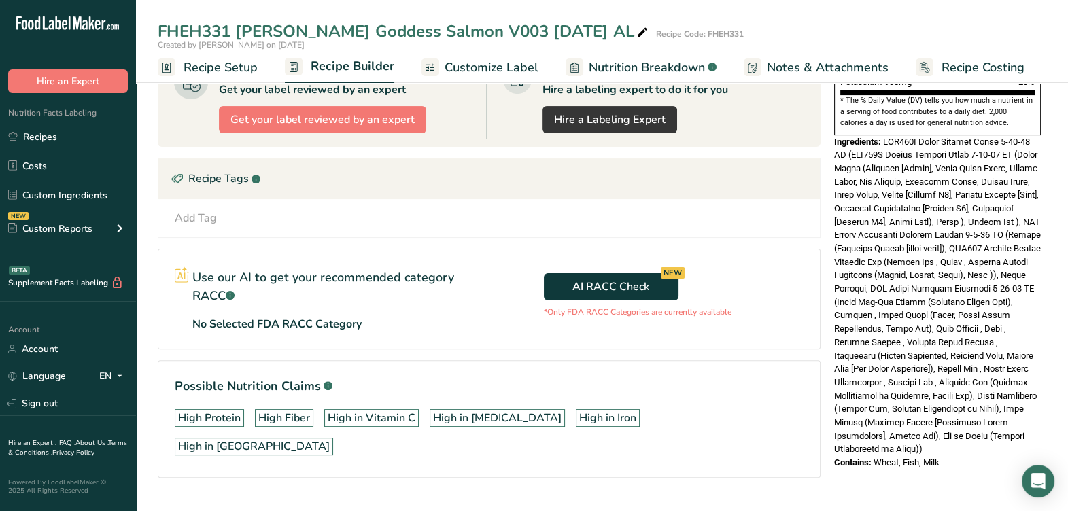
scroll to position [0, 0]
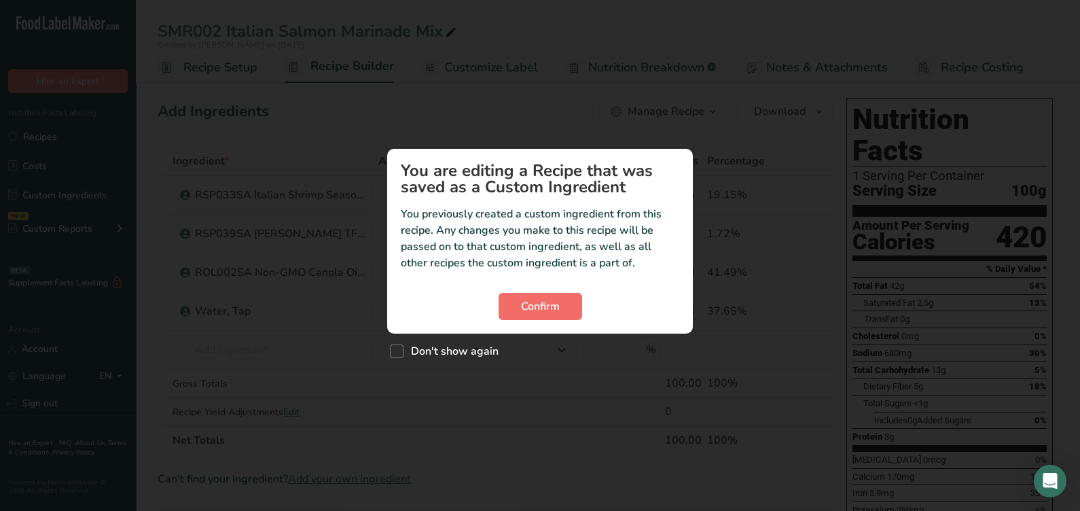
click at [553, 316] on section "You are editing a Recipe that was saved as a Custom Ingredient You previously c…" at bounding box center [540, 241] width 306 height 185
click at [553, 311] on span "Confirm" at bounding box center [540, 306] width 39 height 16
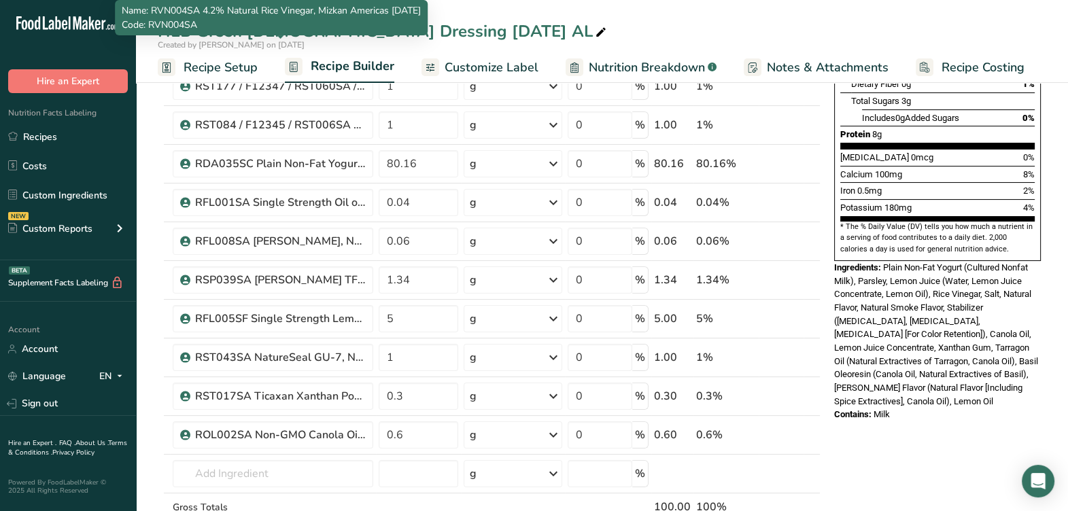
scroll to position [339, 0]
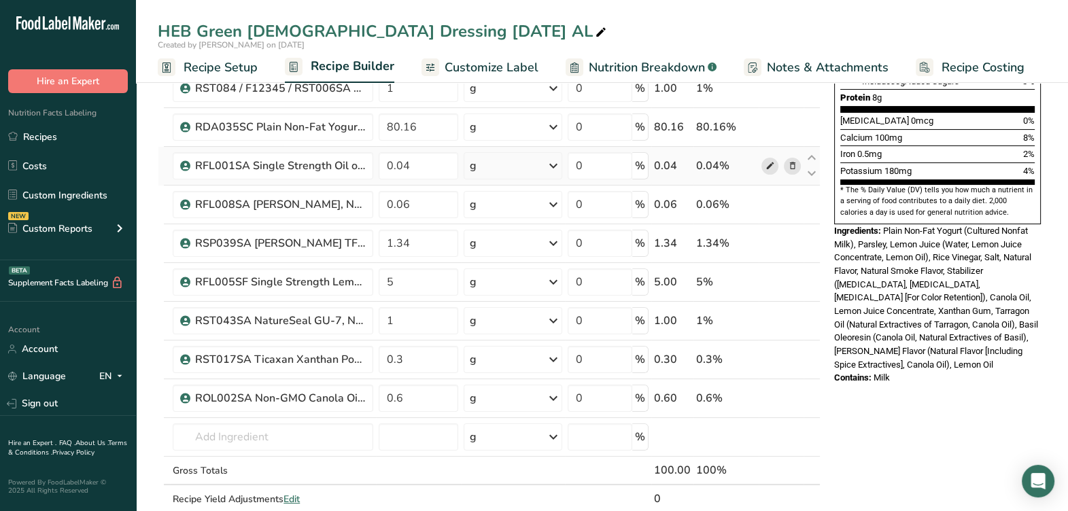
click at [767, 166] on icon at bounding box center [769, 166] width 10 height 14
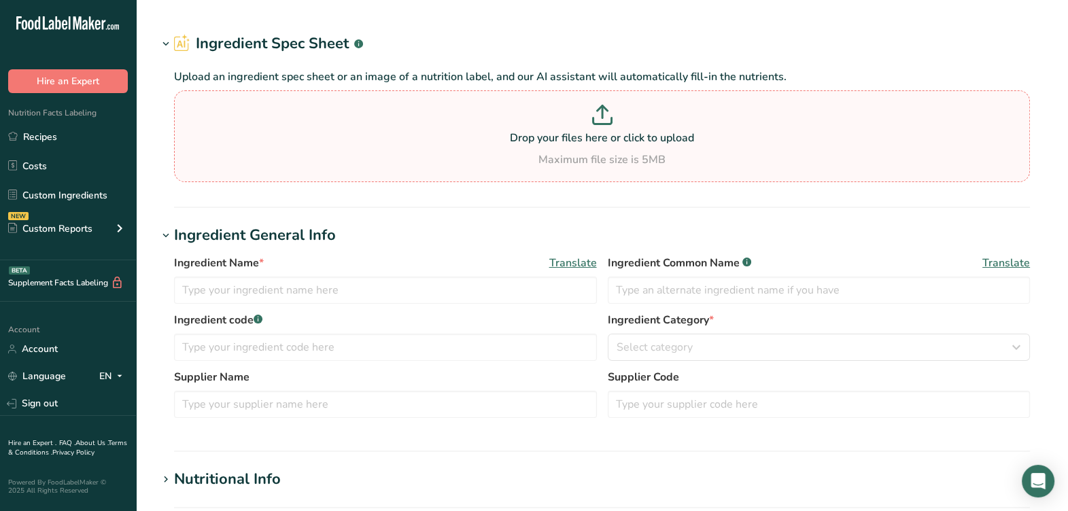
type input "RFL001SA Single Strength Oil of Lemon, Kalsec [DATE] AC"
type input "Lemon Oil"
type input "RFL001SA"
type input "Kalsec"
type input "48.48"
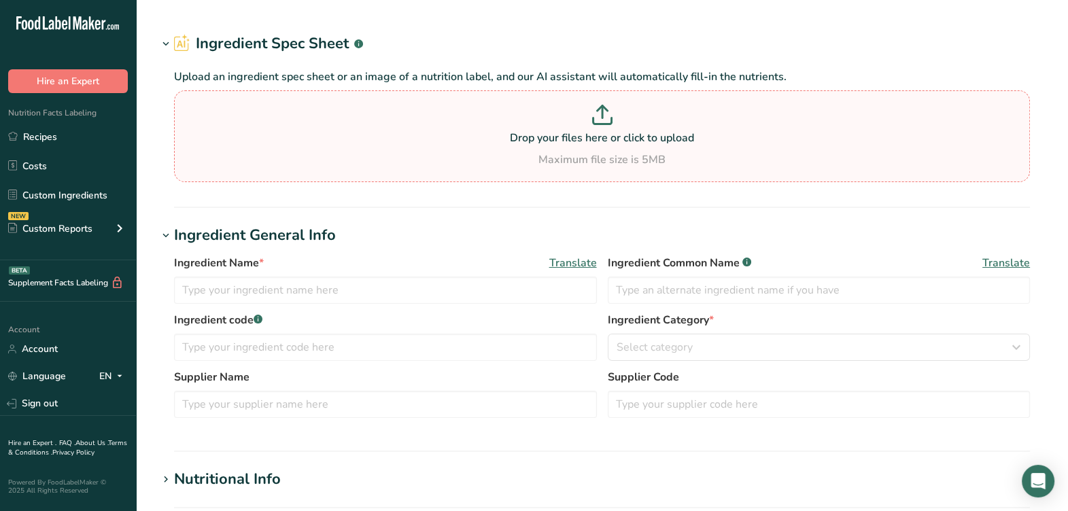
type input "100"
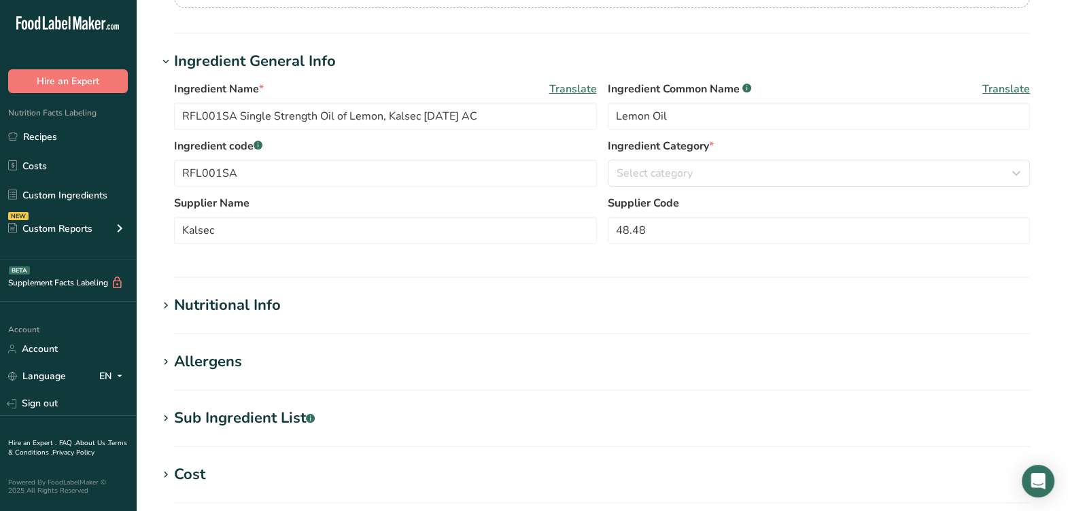
scroll to position [255, 0]
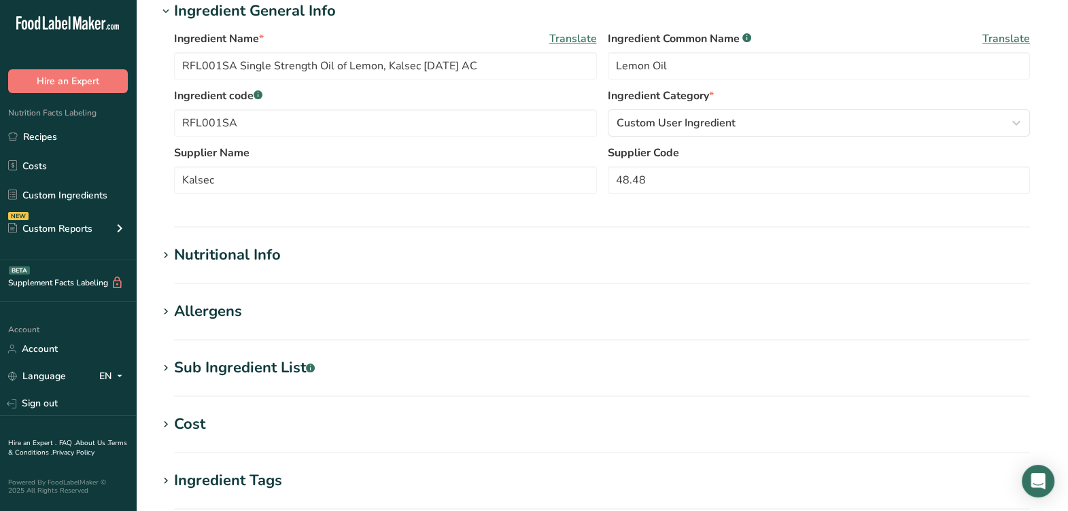
type input "900"
type KJ "3765.6"
type Fat "100"
type Fat "16"
type Fat "0"
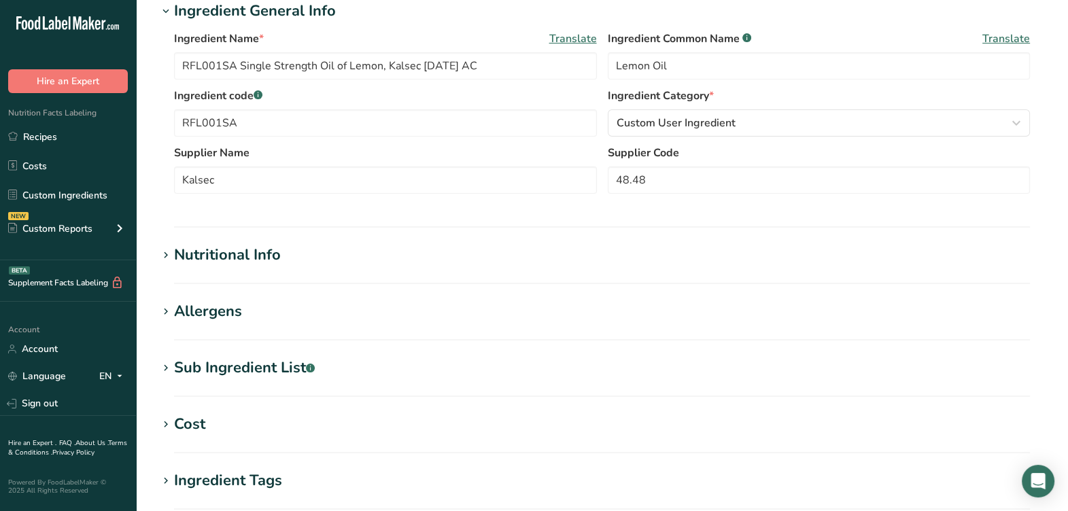
type input "0"
type Carbohydrates "0"
type Fiber "0"
type Sugars "0"
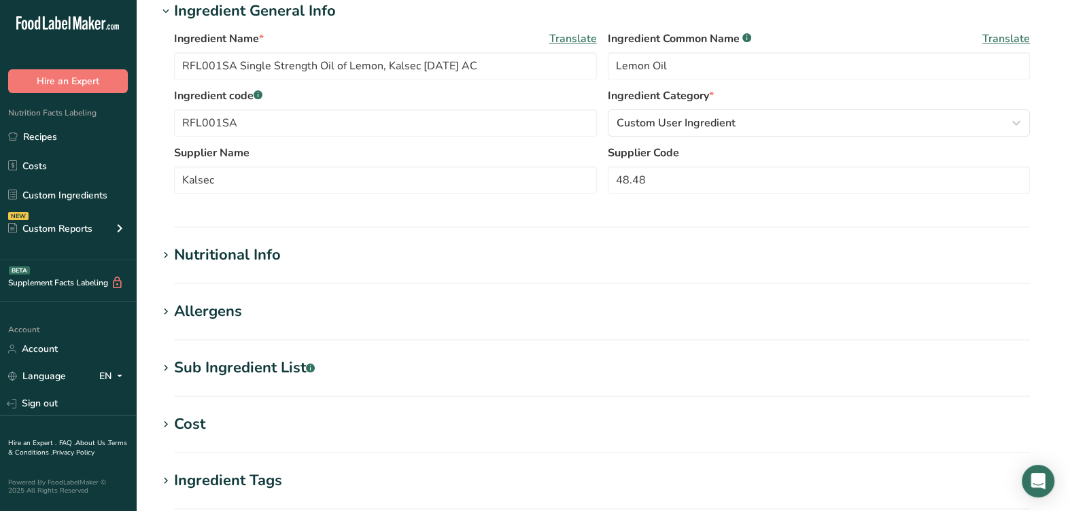
type Sugars "0"
type input "0"
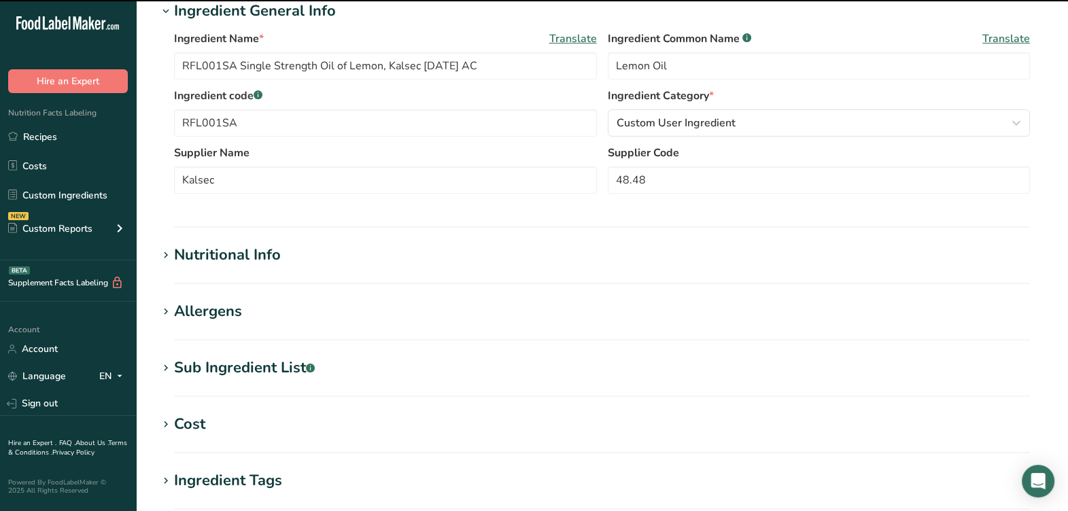
click at [247, 261] on div "Nutritional Info" at bounding box center [227, 255] width 107 height 22
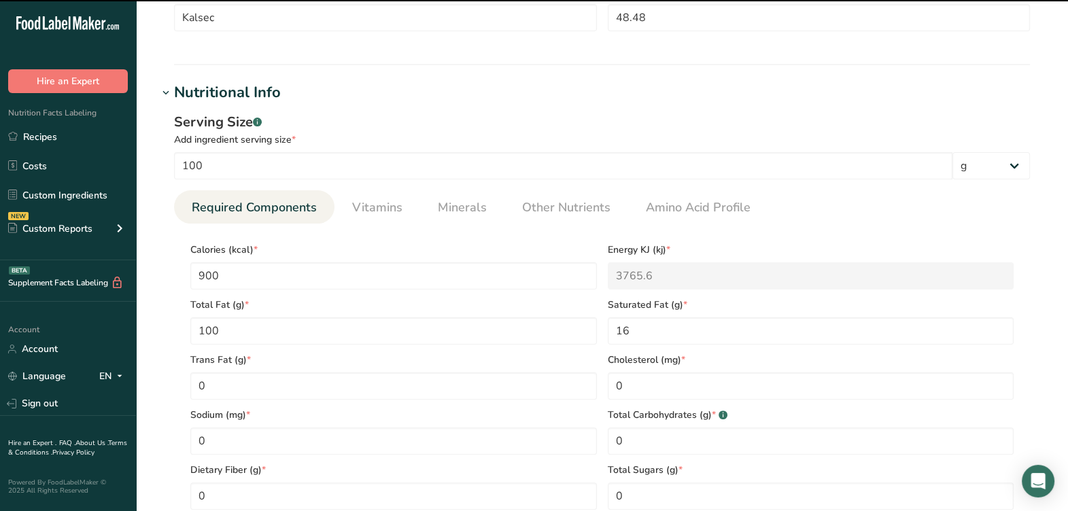
scroll to position [425, 0]
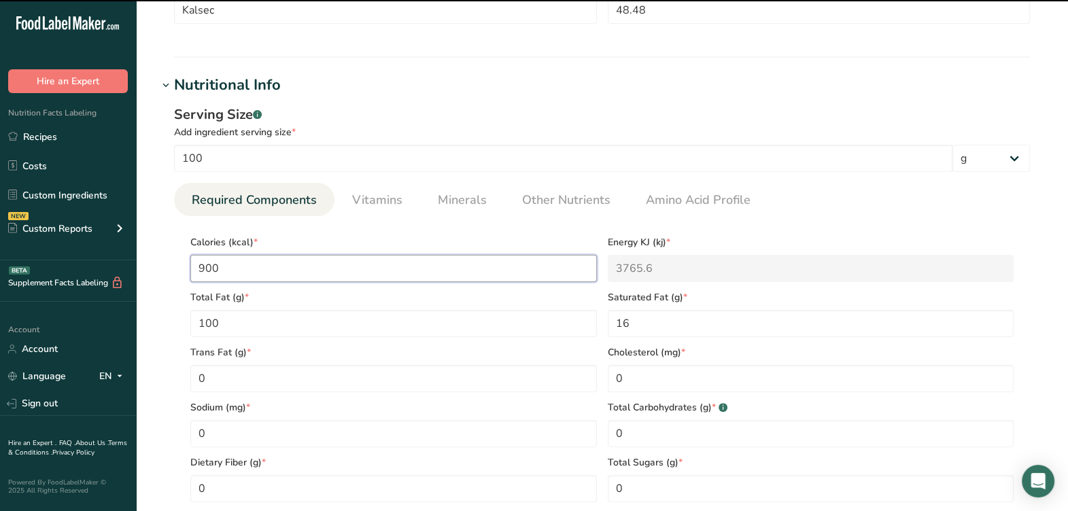
drag, startPoint x: 256, startPoint y: 266, endPoint x: 152, endPoint y: 285, distance: 105.8
click at [152, 285] on section "Edit RFL001SA Single Strength Oil of Lemon, Kalsec [DATE] AC Ingredient Spec Sh…" at bounding box center [602, 314] width 932 height 1478
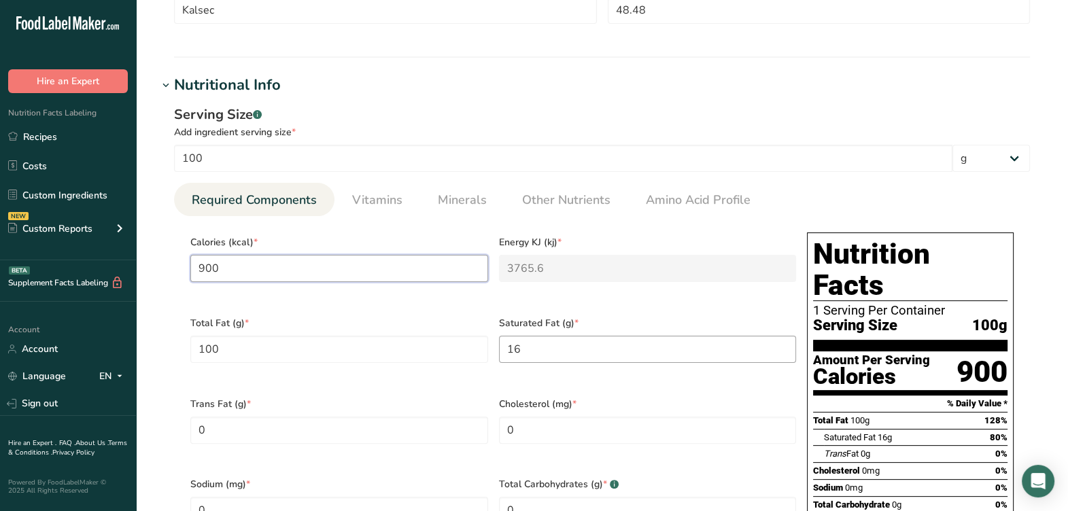
type input "0"
type KJ "0"
type input "0"
click at [548, 346] on Fat "16" at bounding box center [648, 349] width 298 height 27
drag, startPoint x: 551, startPoint y: 347, endPoint x: 442, endPoint y: 333, distance: 110.2
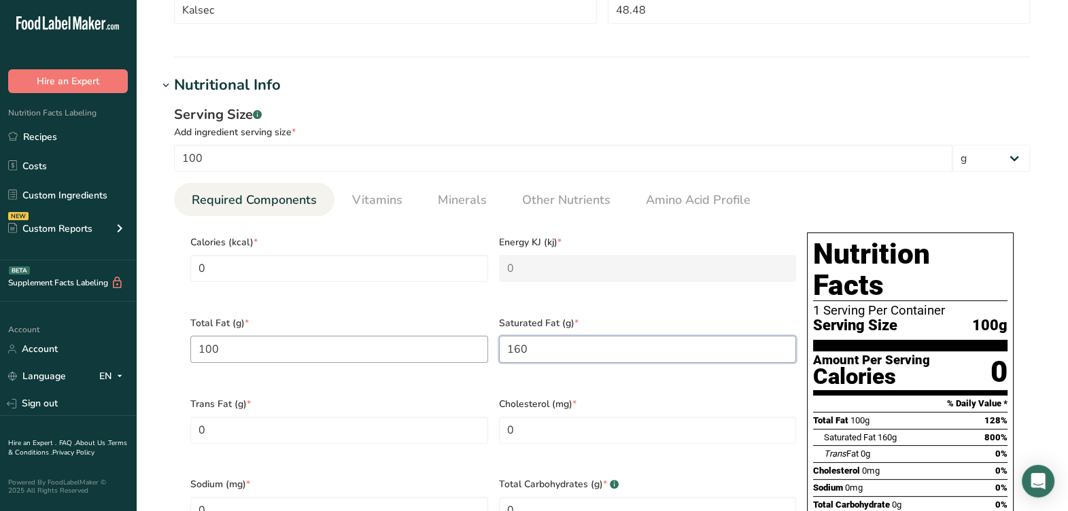
click at [442, 333] on div "Calories (kcal) * 0 Energy KJ (kj) * 0 Total Fat (g) * 100 Saturated Fat (g) * …" at bounding box center [493, 469] width 616 height 485
type Fat "0"
drag, startPoint x: 422, startPoint y: 349, endPoint x: 258, endPoint y: 370, distance: 165.1
click at [44, 323] on div ".a-20{fill:#fff;} Hire an Expert Nutrition Facts Labeling Recipes Costs Custom …" at bounding box center [534, 413] width 1068 height 1676
type Fat "0"
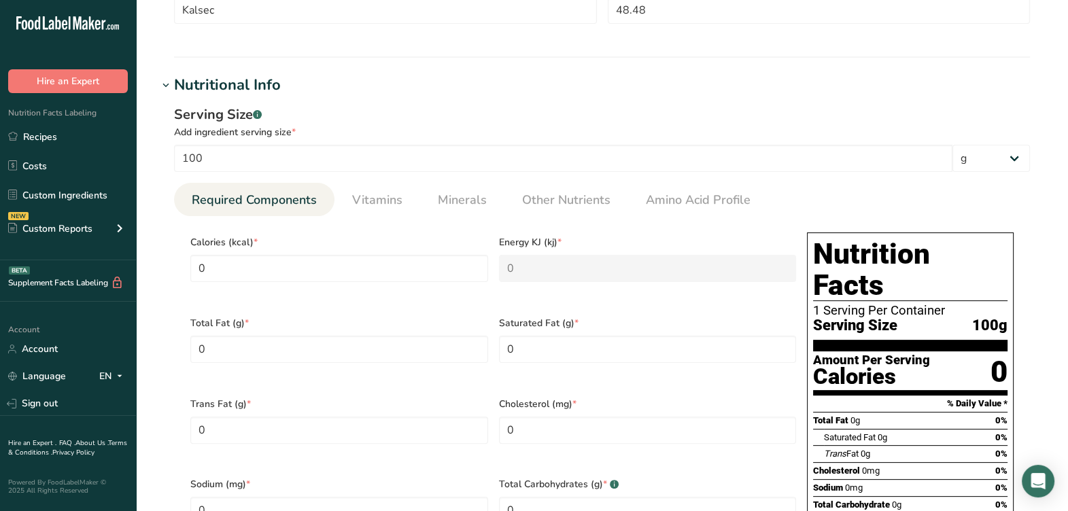
click at [264, 389] on div "Trans Fat (g) * 0" at bounding box center [339, 429] width 309 height 81
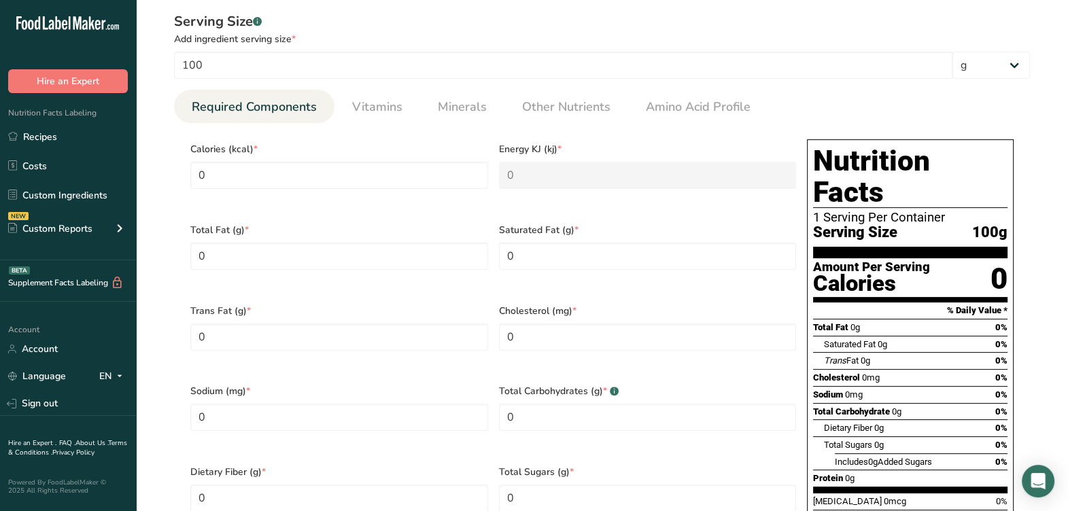
scroll to position [510, 0]
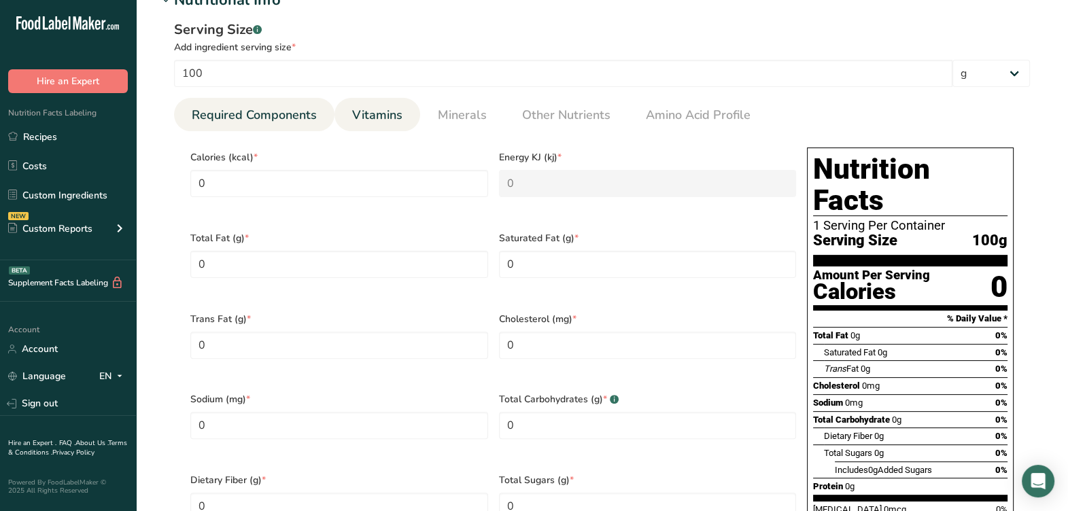
click at [365, 117] on span "Vitamins" at bounding box center [377, 115] width 50 height 18
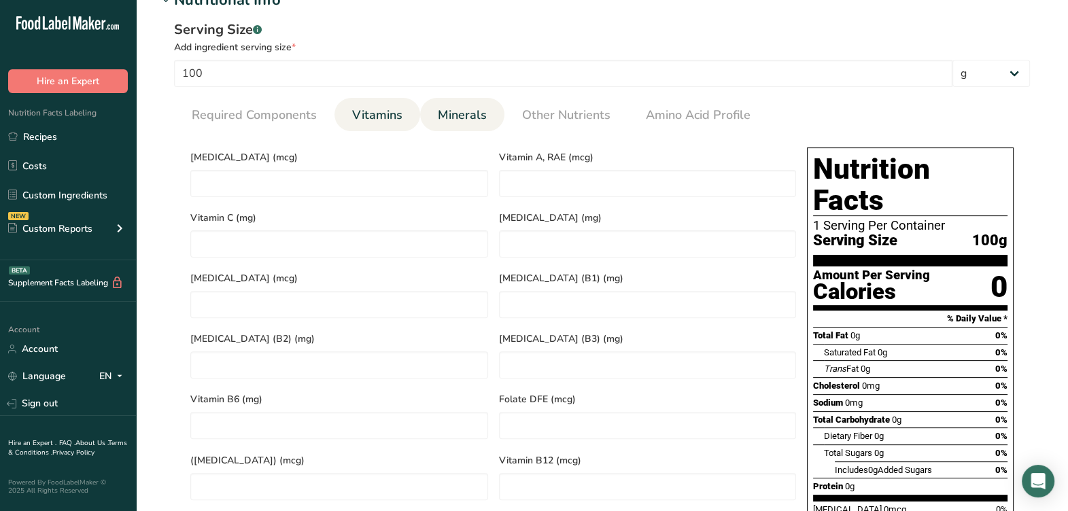
click at [442, 125] on link "Minerals" at bounding box center [462, 115] width 60 height 35
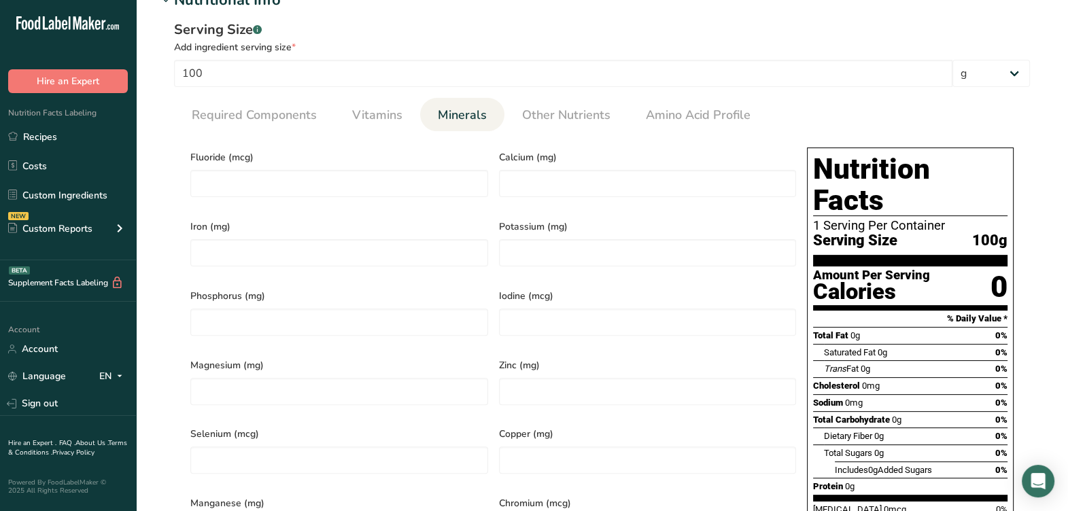
click at [432, 150] on span "Fluoride (mcg)" at bounding box center [339, 157] width 298 height 14
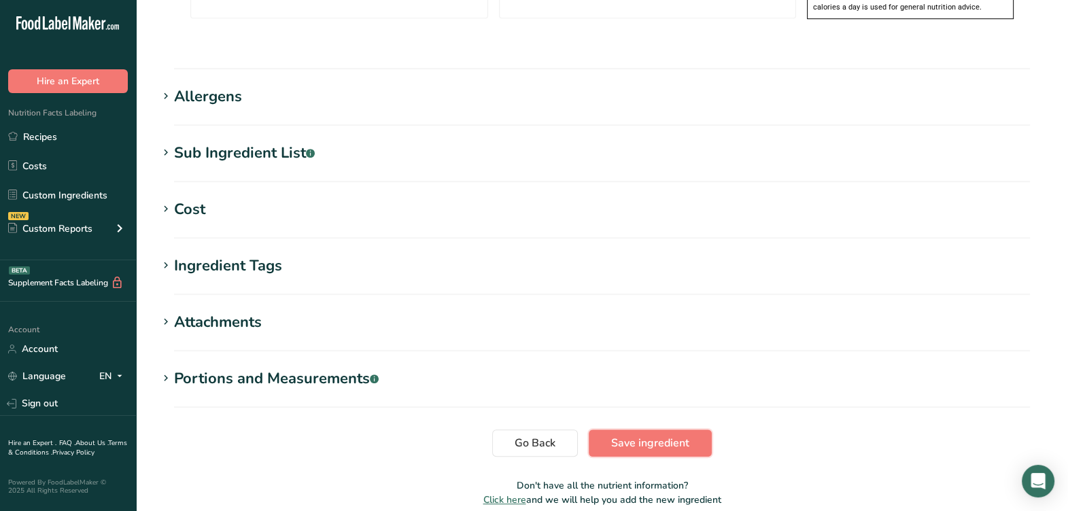
click at [692, 429] on button "Save ingredient" at bounding box center [649, 442] width 123 height 27
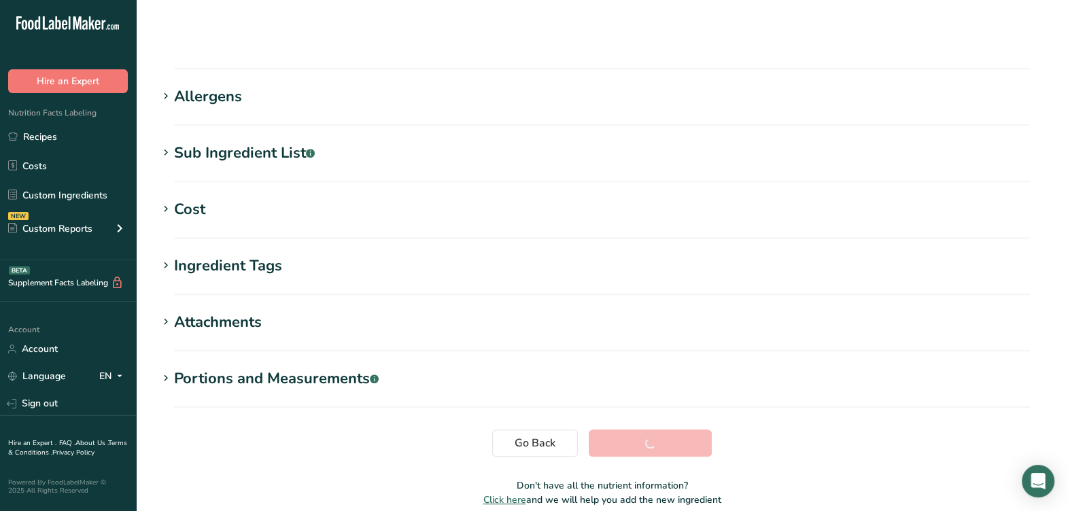
scroll to position [207, 0]
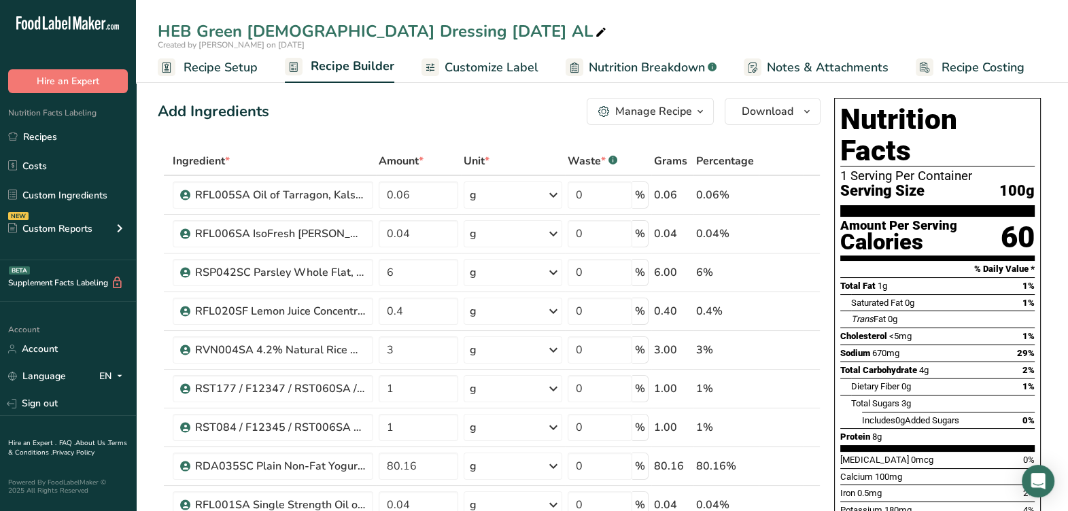
drag, startPoint x: 154, startPoint y: 35, endPoint x: 512, endPoint y: 33, distance: 358.8
click at [515, 33] on div "HEB Green [DEMOGRAPHIC_DATA] Dressing [DATE] AL" at bounding box center [602, 31] width 932 height 24
drag, startPoint x: 512, startPoint y: 33, endPoint x: 463, endPoint y: 32, distance: 48.9
copy div "HEB Green [DEMOGRAPHIC_DATA] Dressing [DATE] AL"
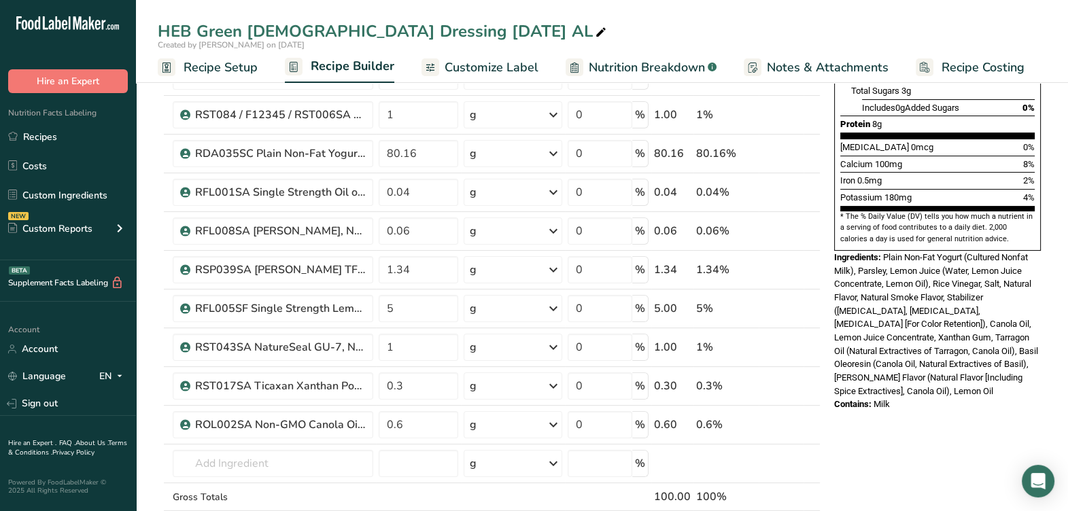
scroll to position [339, 0]
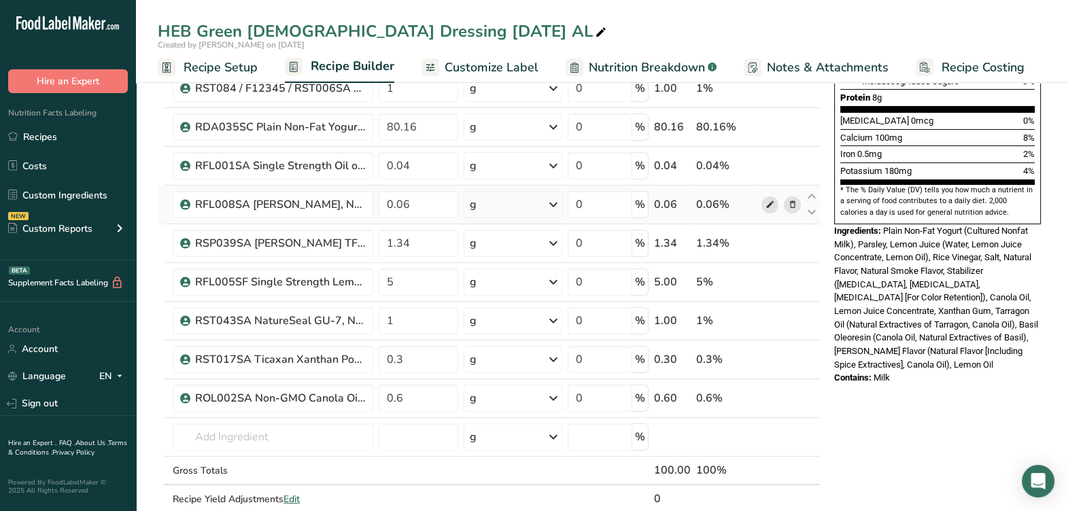
click at [767, 206] on icon at bounding box center [769, 205] width 10 height 14
click at [768, 165] on icon at bounding box center [769, 166] width 10 height 14
click at [771, 167] on icon at bounding box center [769, 166] width 10 height 14
click at [472, 31] on div "HEB Green Goddess Dressing 9-15-25 AL" at bounding box center [383, 31] width 451 height 24
click at [946, 249] on span "Plain Non-Fat Yogurt (Cultured Nonfat Milk), Parsley, Lemon Juice (Water, Lemon…" at bounding box center [936, 298] width 204 height 144
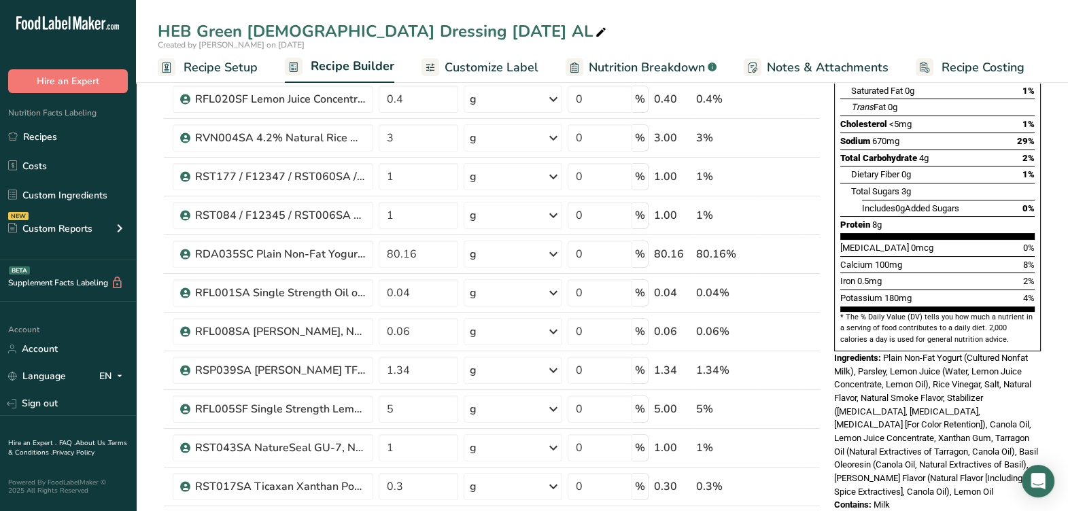
scroll to position [0, 0]
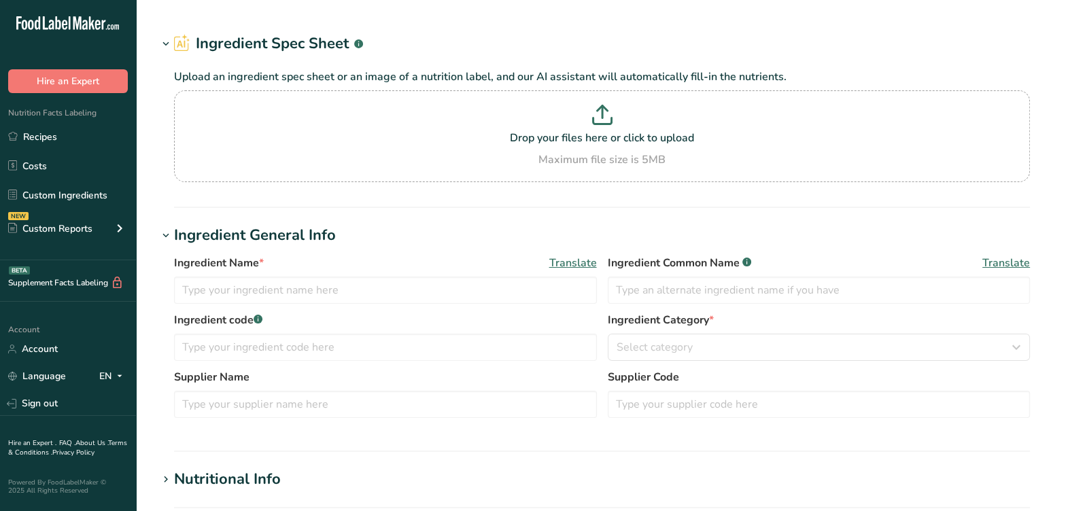
type input "RFL008SA Oleoresin Basil, NS, Kelsec 05-01-24 AL"
type input "Basil Oleoresin"
type input "RFL008SA"
type input "Kelsec"
type input "47.01"
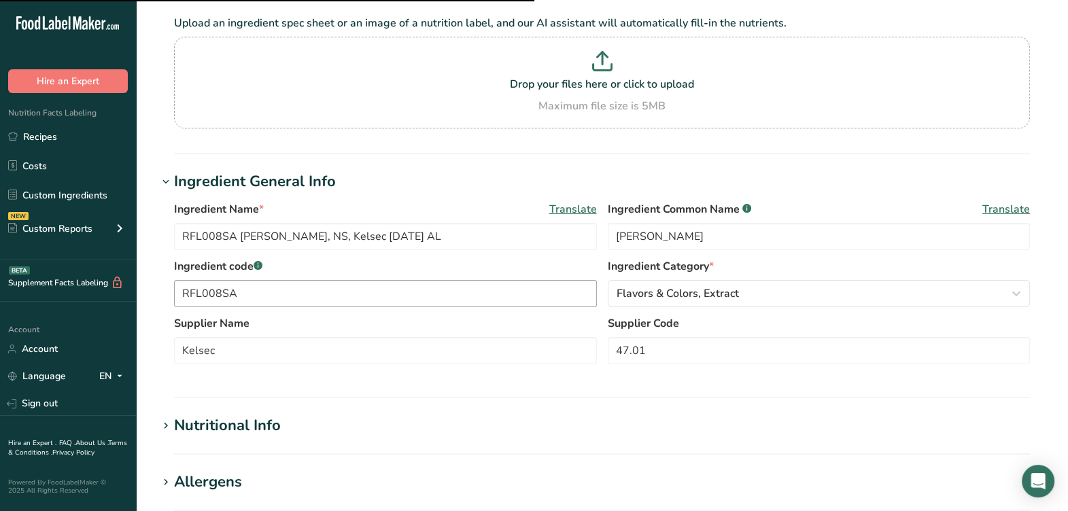
scroll to position [169, 0]
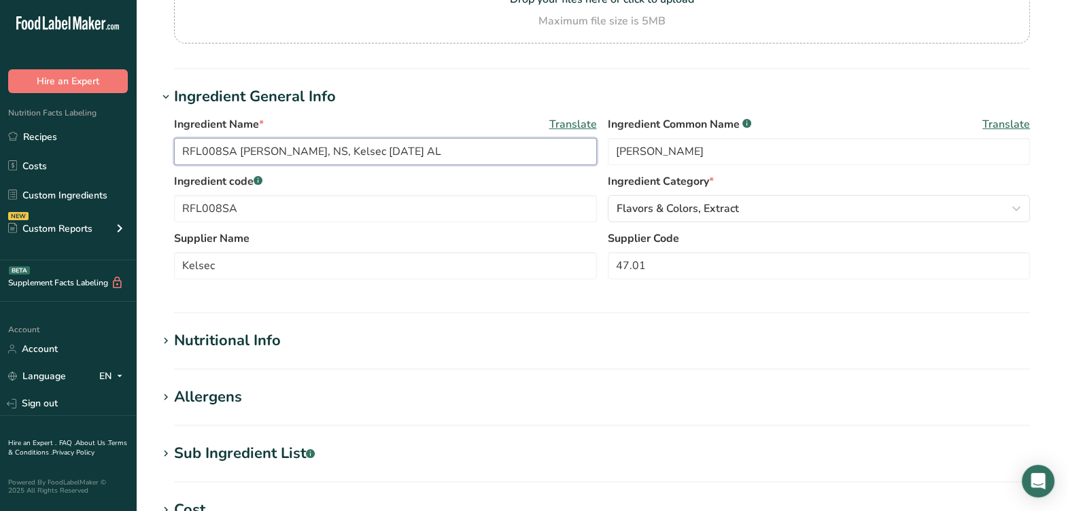
click at [181, 148] on input "RFL008SA Oleoresin Basil, NS, Kelsec 05-01-24 AL" at bounding box center [385, 151] width 423 height 27
drag, startPoint x: 330, startPoint y: 152, endPoint x: 99, endPoint y: 132, distance: 231.9
click at [99, 132] on div ".a-20{fill:#fff;} Hire an Expert Nutrition Facts Labeling Recipes Costs Custom …" at bounding box center [534, 352] width 1068 height 1042
type input "F22397 / RFL123 / RFL008SA Oleoresin Basil, NS, Kelsec 05-01-24 AL"
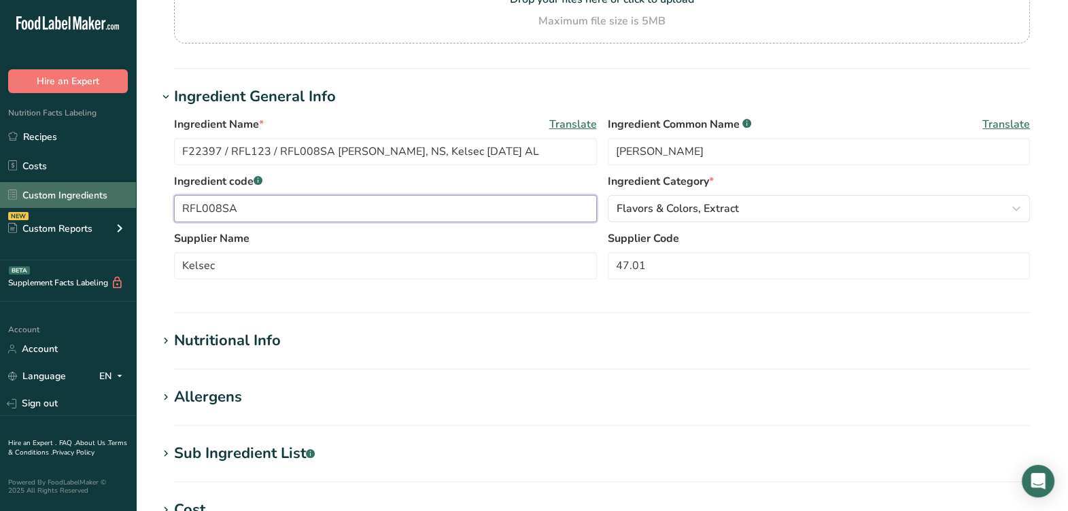
drag, startPoint x: 285, startPoint y: 209, endPoint x: 133, endPoint y: 197, distance: 153.4
click at [132, 197] on div ".a-20{fill:#fff;} Hire an Expert Nutrition Facts Labeling Recipes Costs Custom …" at bounding box center [534, 352] width 1068 height 1042
paste input "F22397 / RFL123 /"
type input "F22397 / RFL123 / RFL008SA"
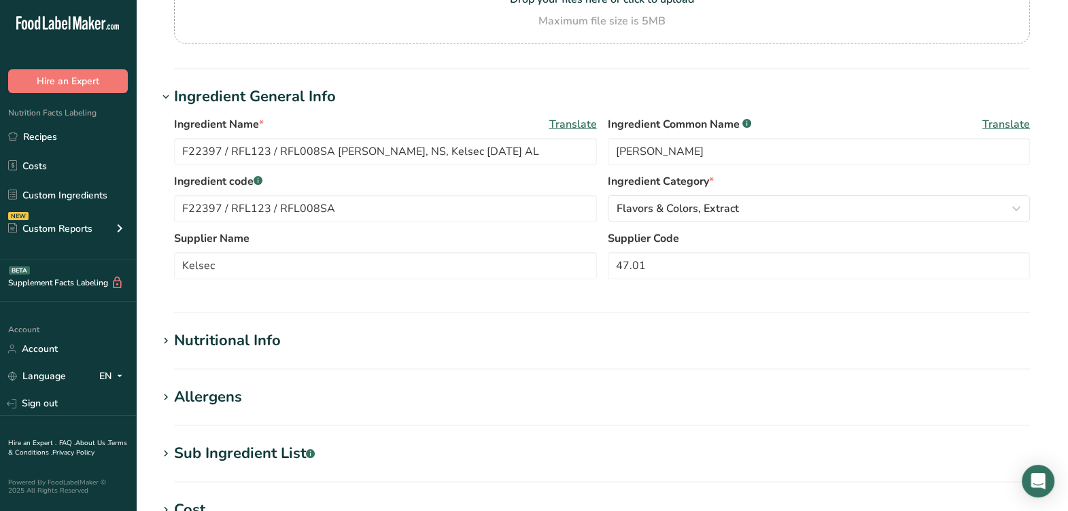
click at [389, 240] on label "Supplier Name" at bounding box center [385, 238] width 423 height 16
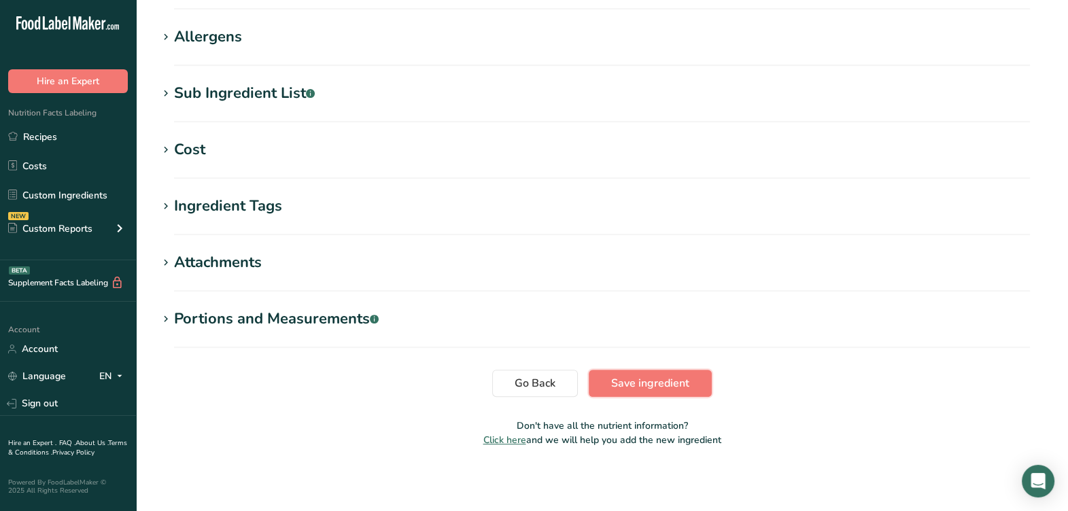
click at [673, 384] on span "Save ingredient" at bounding box center [650, 383] width 78 height 16
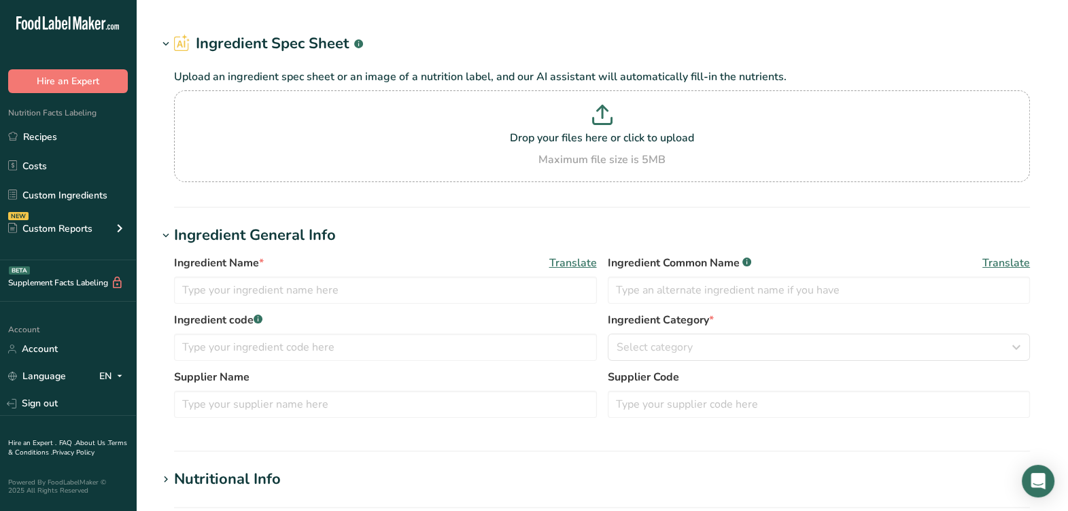
type input "RFL001SA Single Strength Oil of Lemon, Kalsec [DATE] AC"
type input "Lemon Oil"
type input "RFL001SA"
type input "Kalsec"
type input "48.48"
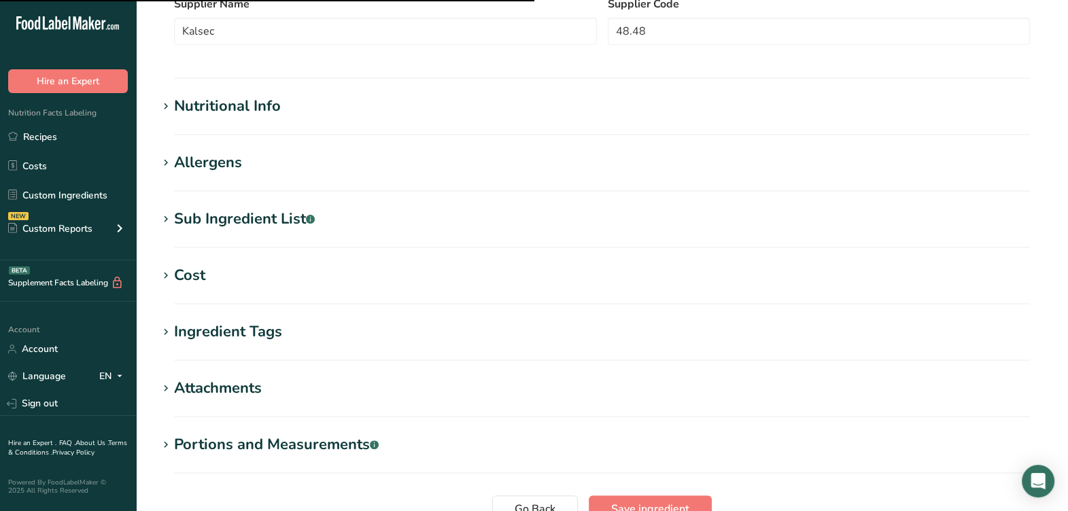
scroll to position [455, 0]
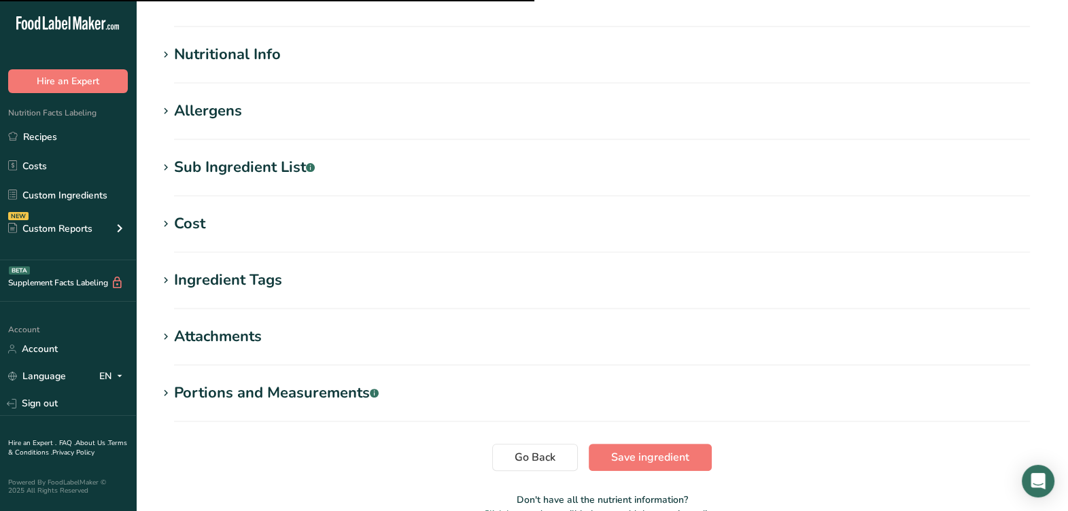
click at [281, 156] on section "Edit RFL001SA Single Strength Oil of Lemon, Kalsec [DATE] AC Ingredient Spec Sh…" at bounding box center [602, 44] width 932 height 998
click at [282, 161] on div "Sub Ingredient List .a-a{fill:#347362;}.b-a{fill:#fff;}" at bounding box center [244, 167] width 141 height 22
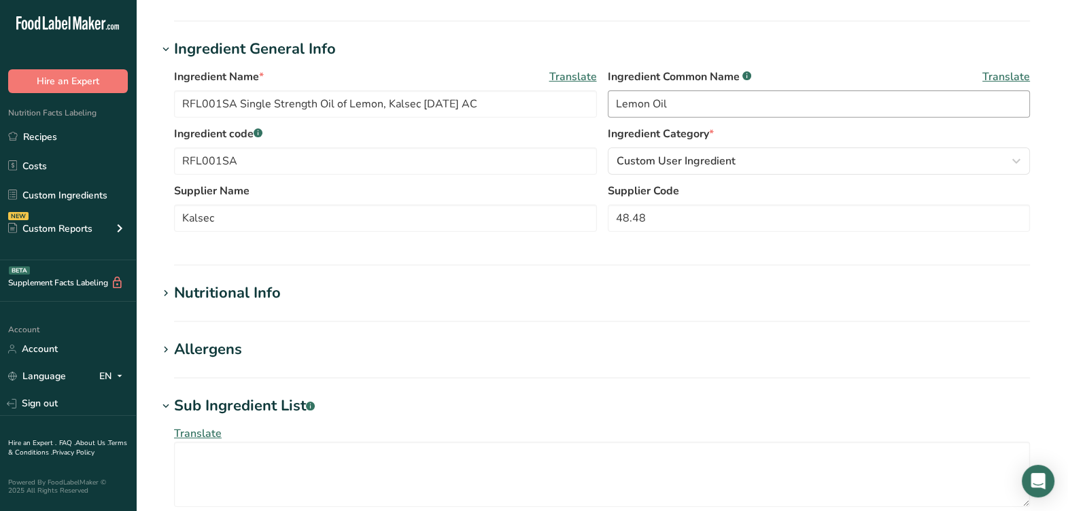
scroll to position [31, 0]
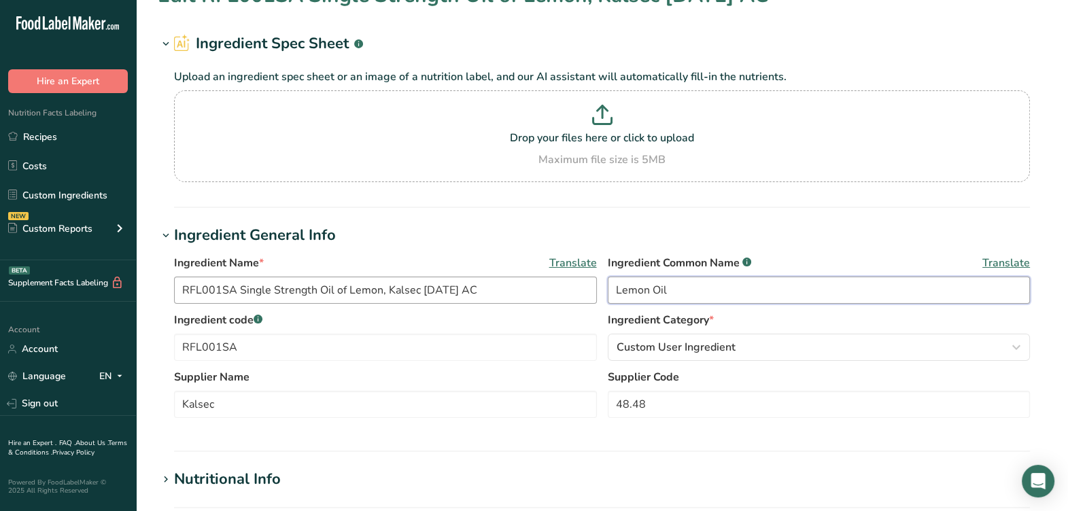
drag, startPoint x: 728, startPoint y: 298, endPoint x: 578, endPoint y: 295, distance: 150.2
click at [578, 295] on div "Ingredient Name * Translate RFL001SA Single Strength Oil of Lemon, Kalsec [DATE…" at bounding box center [602, 283] width 856 height 57
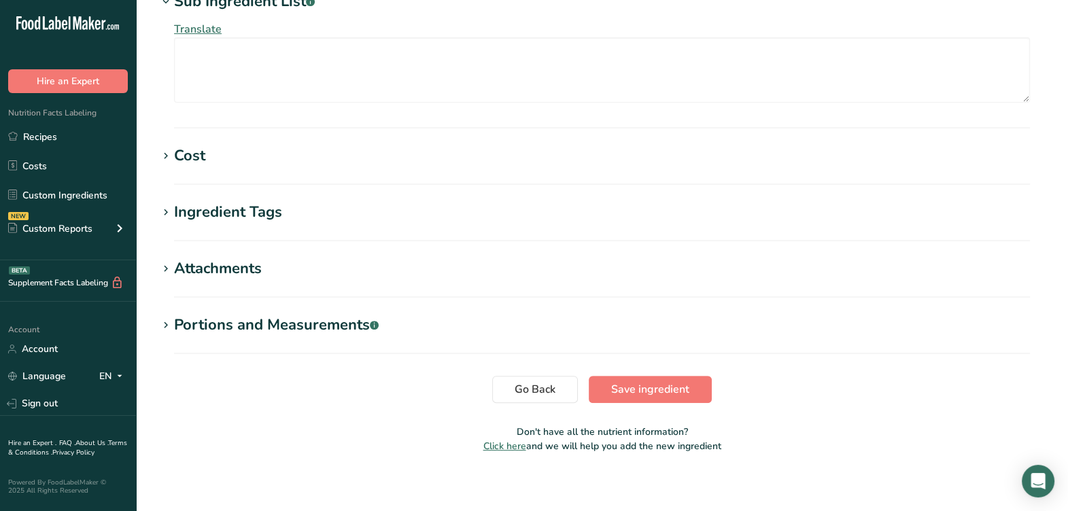
scroll to position [625, 0]
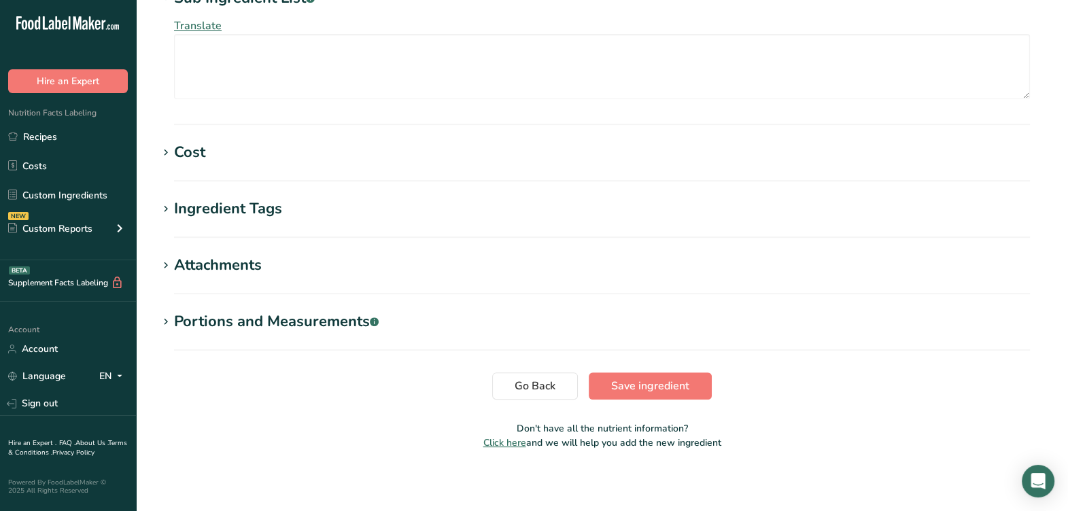
type input "Natural Extractives of Lemon"
click at [671, 384] on span "Save ingredient" at bounding box center [650, 386] width 78 height 16
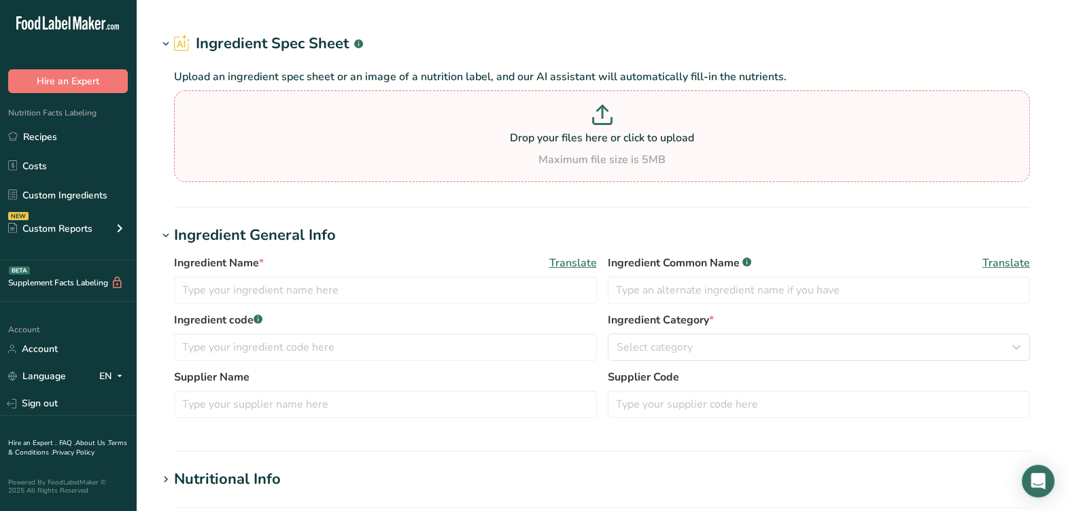
type input "RFL001SA Single Strength Oil of Lemon, Kalsec [DATE] AC"
type input "Natural Extractives of Lemon"
type input "RFL001SA"
type input "Kalsec"
type input "48.48"
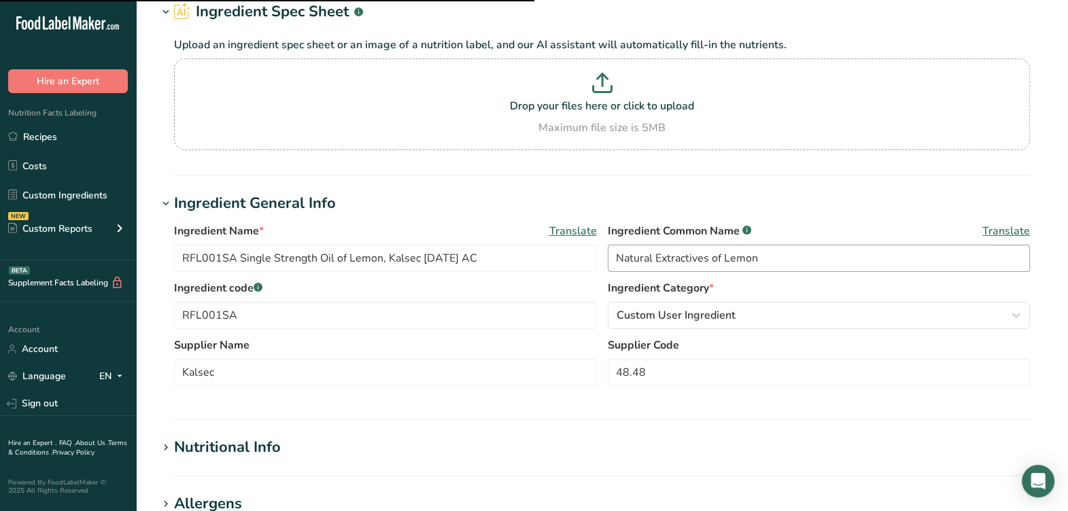
scroll to position [169, 0]
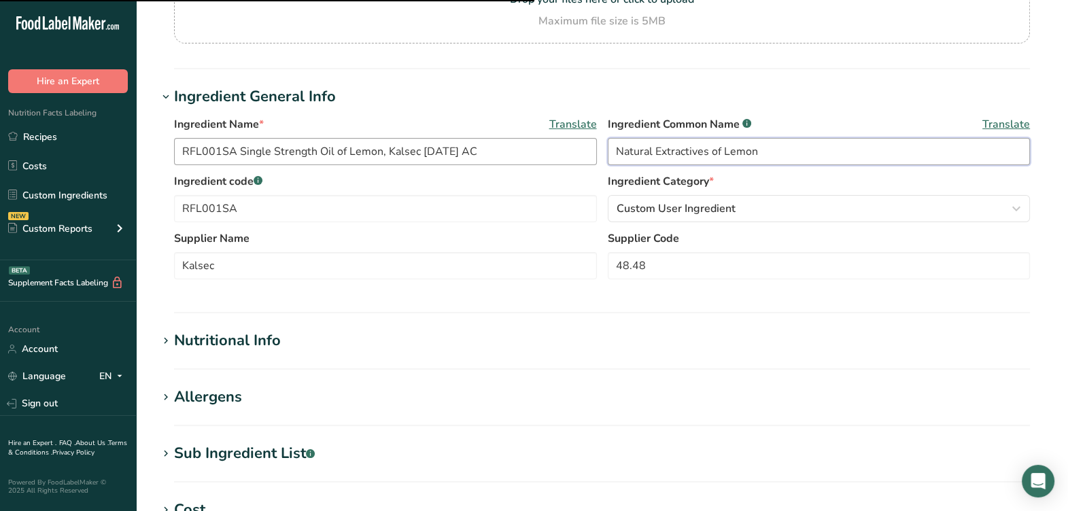
drag, startPoint x: 777, startPoint y: 152, endPoint x: 469, endPoint y: 163, distance: 308.0
click at [469, 163] on div "Ingredient Name * Translate RFL001SA Single Strength Oil of Lemon, Kalsec [DATE…" at bounding box center [602, 144] width 856 height 57
type input "Oil of Lemon"
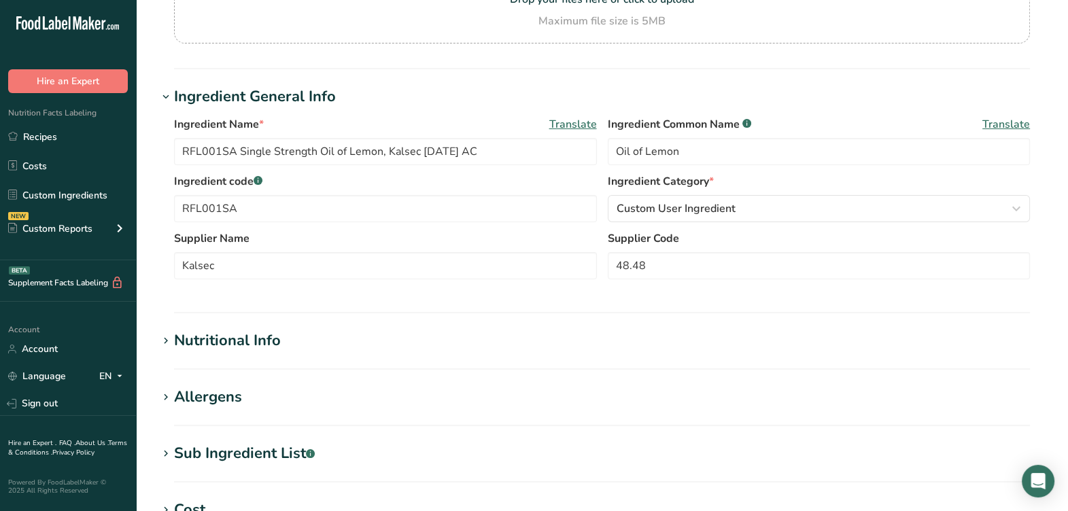
click at [587, 177] on label "Ingredient code .a-a{fill:#347362;}.b-a{fill:#fff;}" at bounding box center [385, 181] width 423 height 16
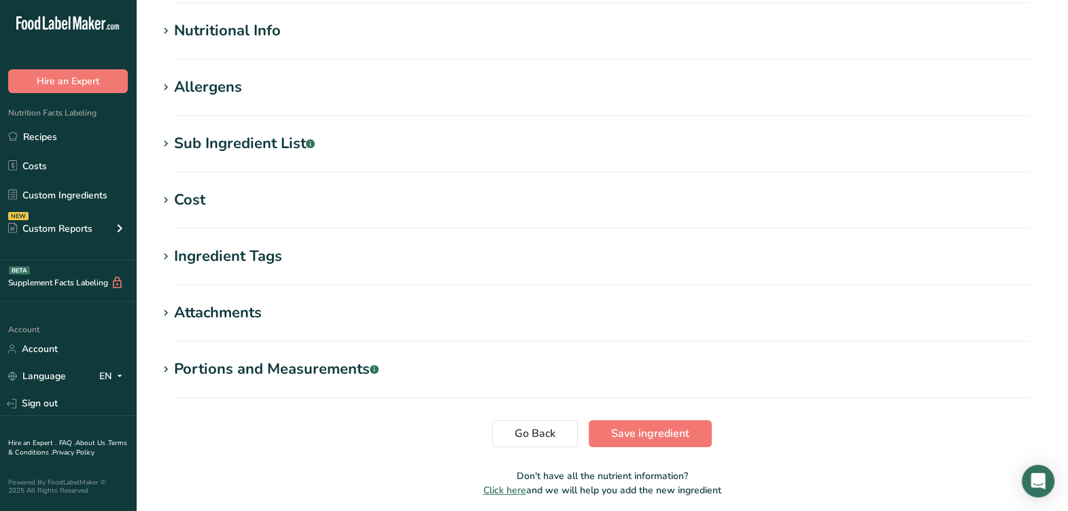
scroll to position [529, 0]
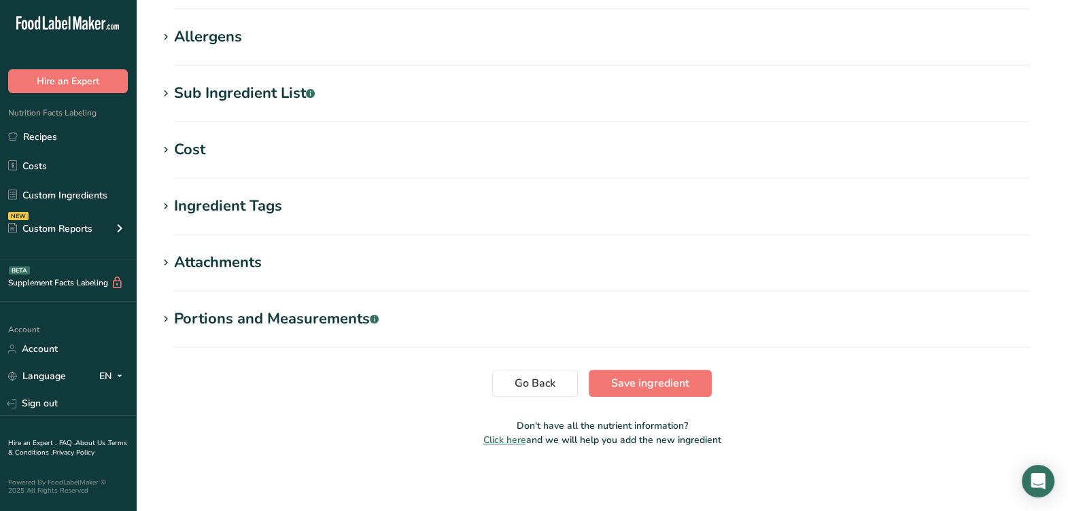
click at [304, 101] on div "Sub Ingredient List .a-a{fill:#347362;}.b-a{fill:#fff;}" at bounding box center [244, 93] width 141 height 22
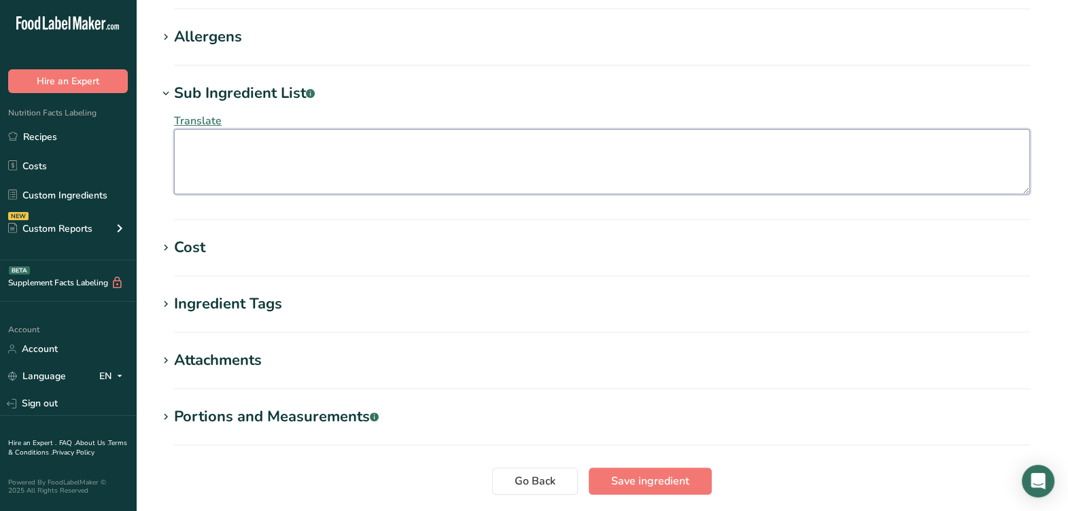
click at [313, 186] on textarea at bounding box center [602, 161] width 856 height 65
paste textarea "Natural Extractives of Lemon"
type textarea "Natural Extractives of Lemon"
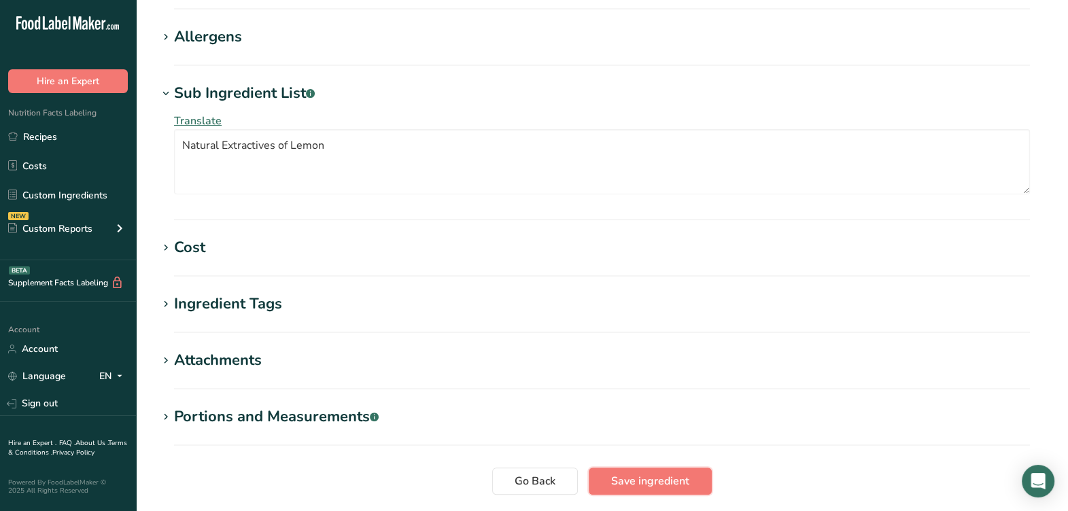
click at [658, 473] on span "Save ingredient" at bounding box center [650, 481] width 78 height 16
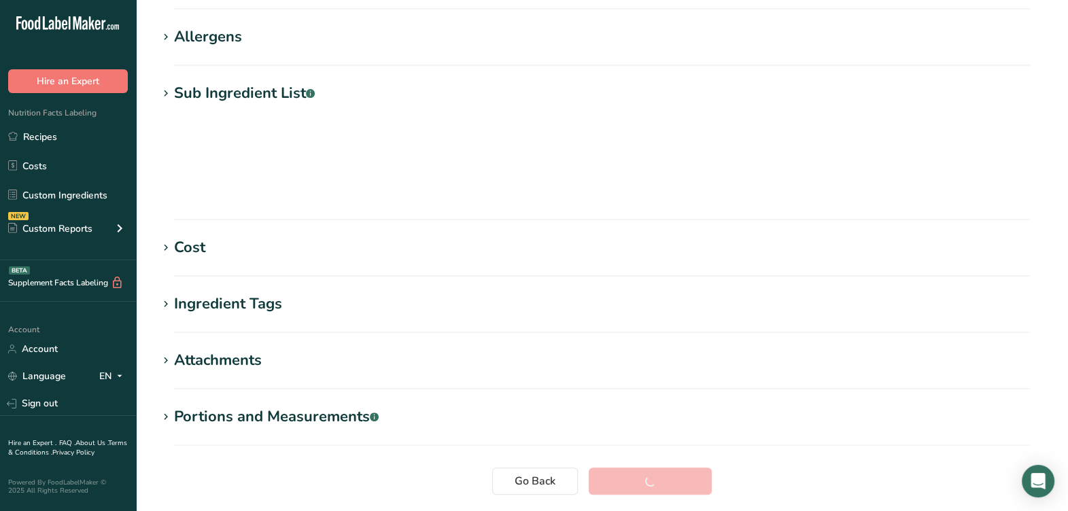
scroll to position [207, 0]
